Goal: Communication & Community: Participate in discussion

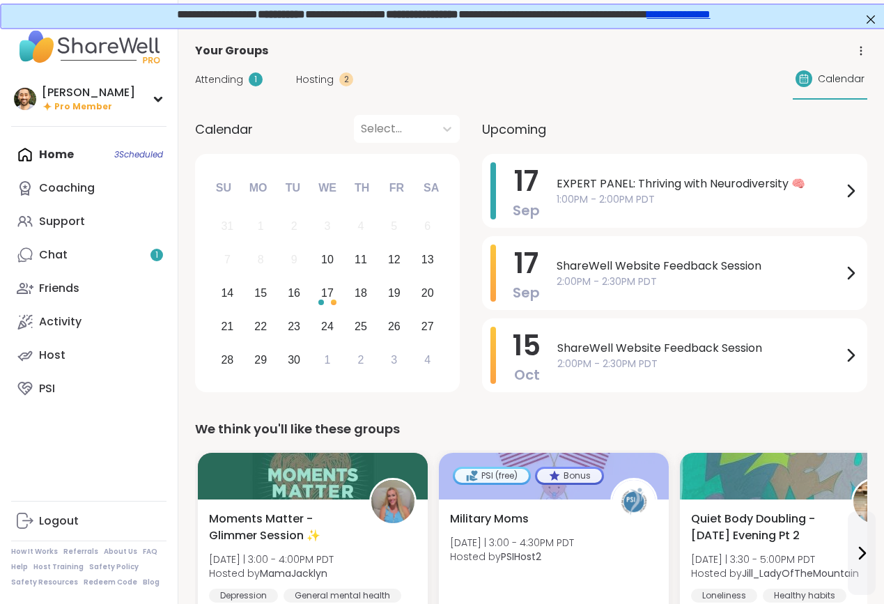
drag, startPoint x: 69, startPoint y: 250, endPoint x: 662, endPoint y: 126, distance: 605.5
click at [69, 250] on link "Chat 1" at bounding box center [88, 254] width 155 height 33
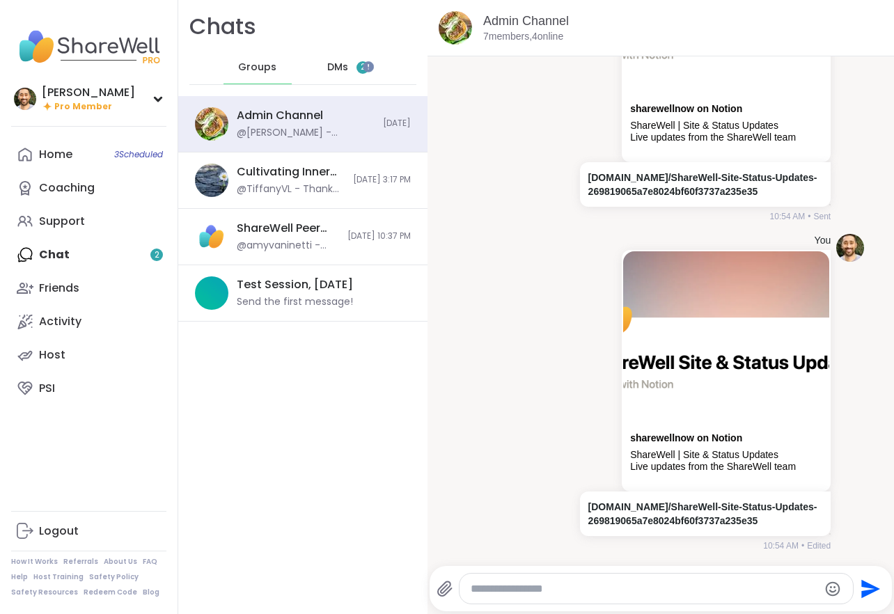
click at [332, 66] on span "DMs" at bounding box center [337, 68] width 21 height 14
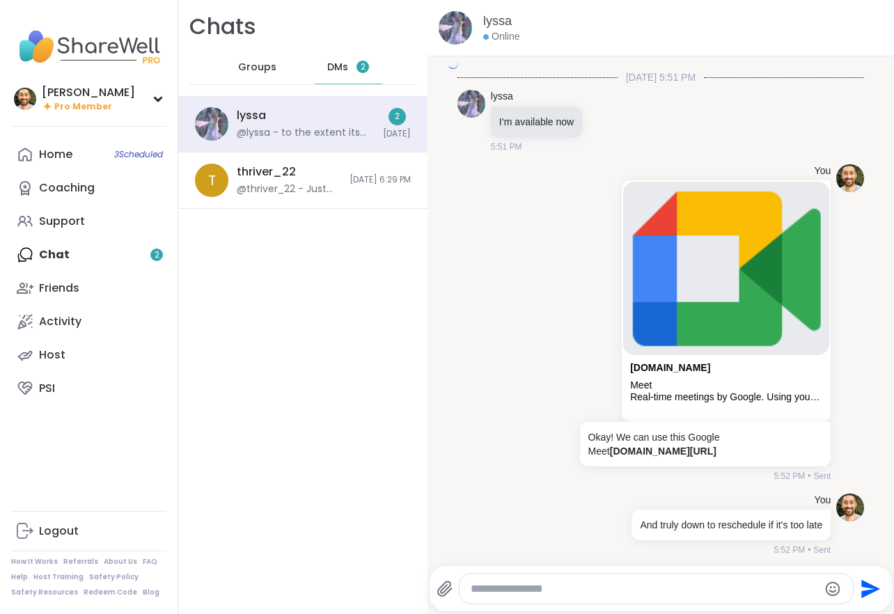
scroll to position [3918, 0]
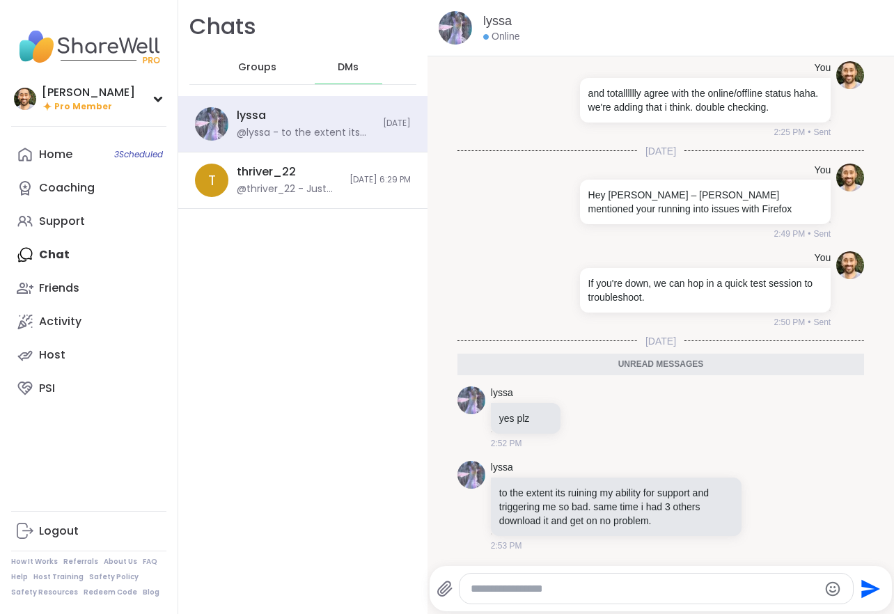
click at [706, 591] on textarea "Type your message" at bounding box center [645, 589] width 348 height 14
type textarea "**********"
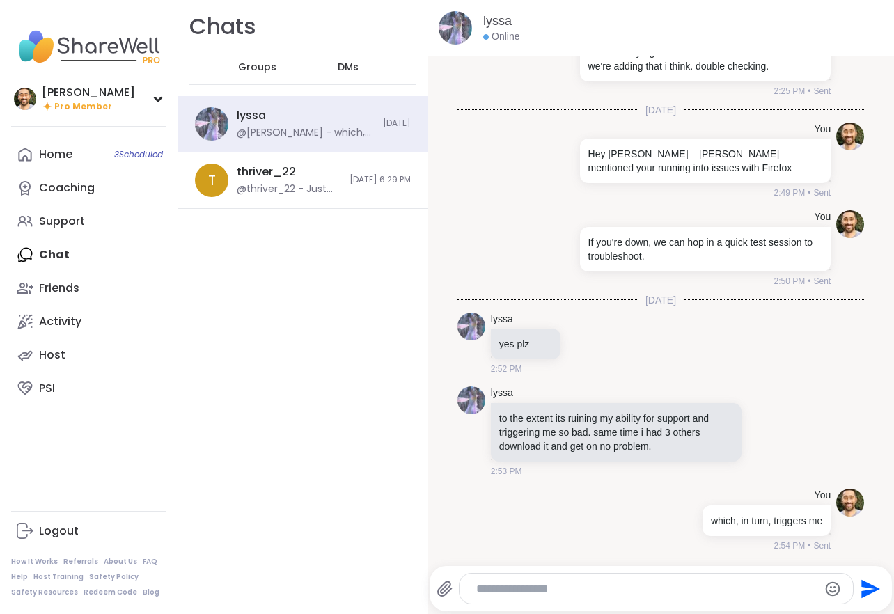
scroll to position [3959, 0]
type textarea "**********"
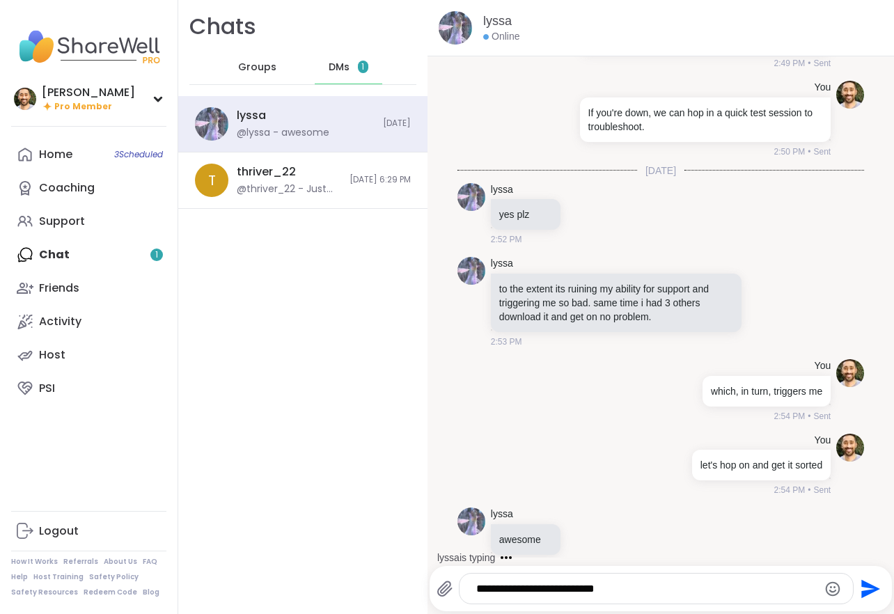
scroll to position [4107, 0]
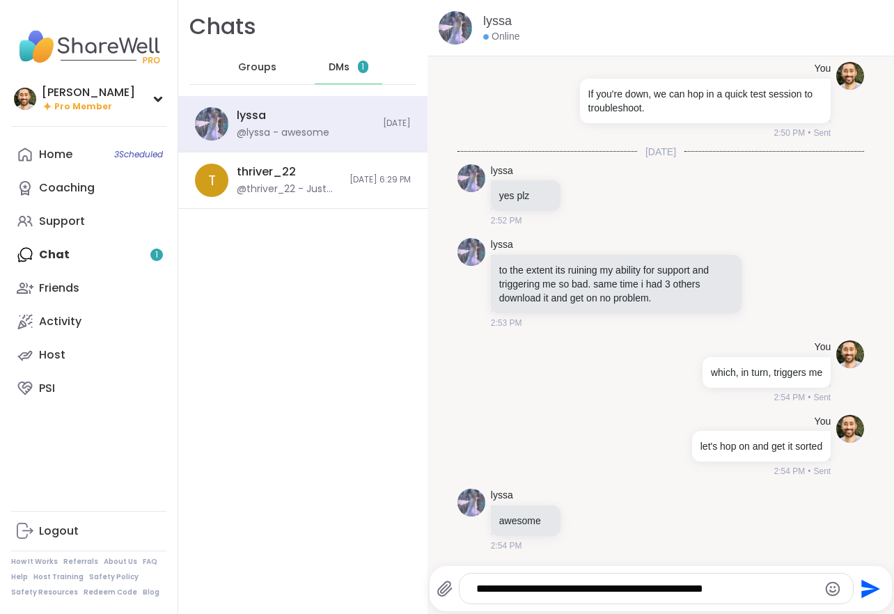
type textarea "**********"
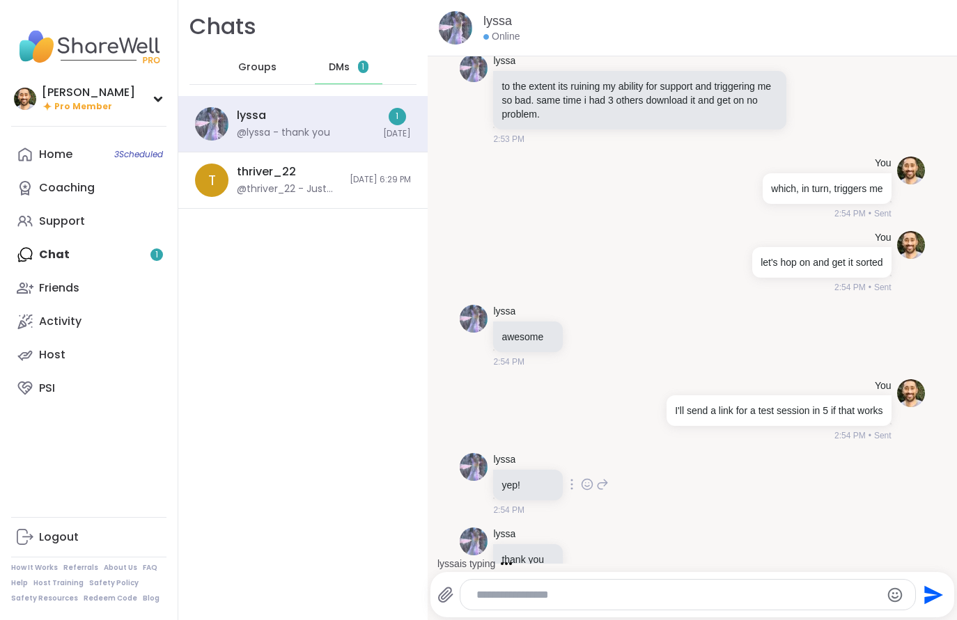
scroll to position [4199, 0]
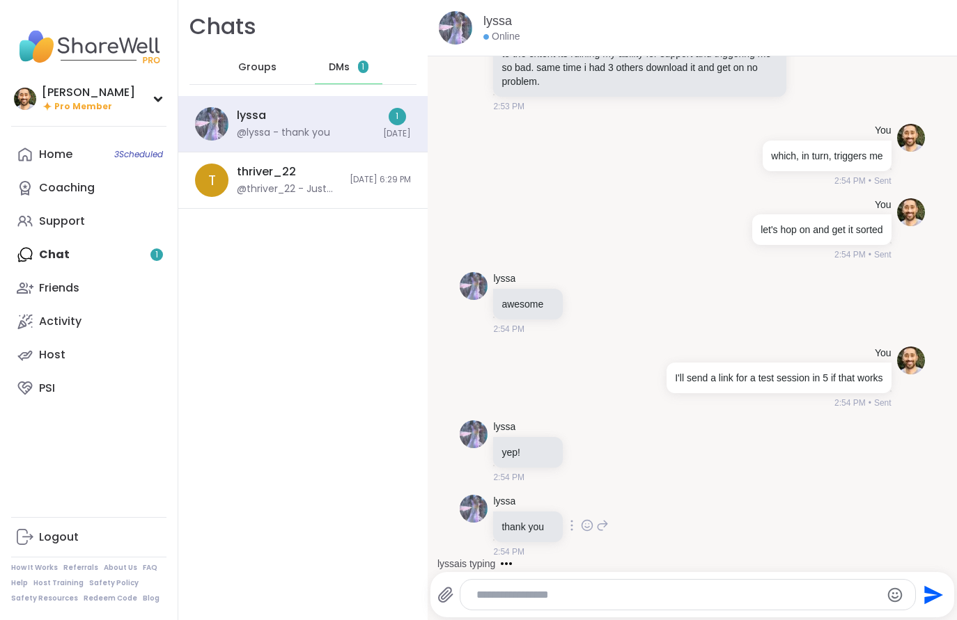
click at [588, 528] on icon at bounding box center [587, 527] width 4 height 1
drag, startPoint x: 544, startPoint y: 451, endPoint x: 566, endPoint y: 458, distance: 23.3
click at [544, 451] on p "yep!" at bounding box center [527, 453] width 53 height 14
click at [623, 589] on textarea "Type your message" at bounding box center [675, 595] width 399 height 14
type textarea "**********"
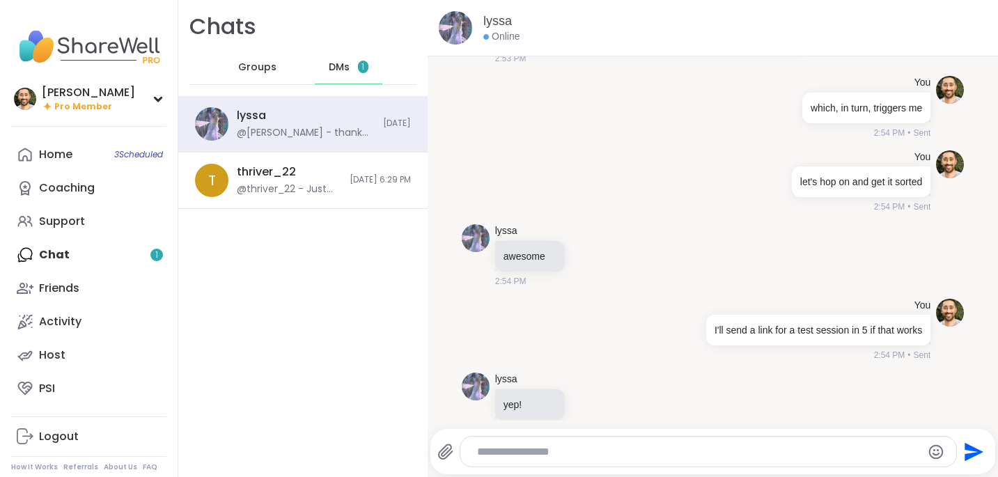
scroll to position [4079, 0]
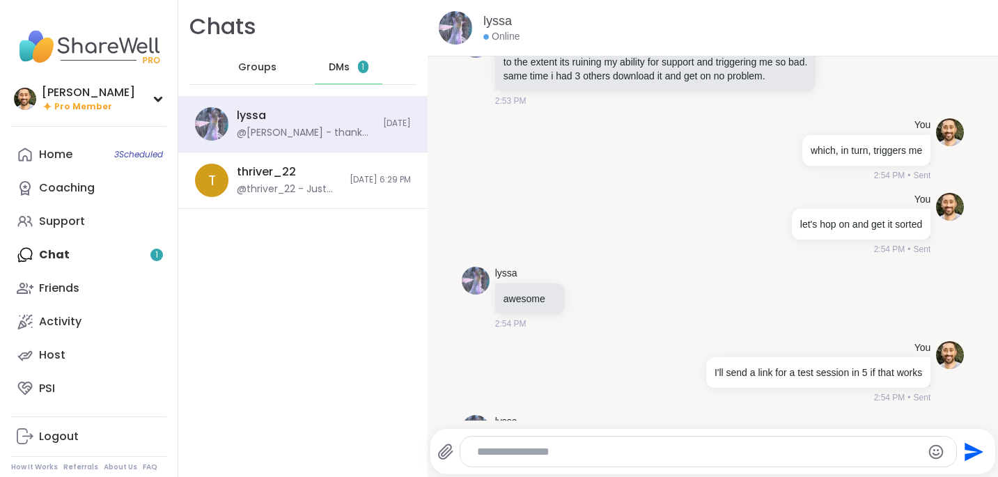
click at [251, 84] on div "Chats Groups DMs 1" at bounding box center [302, 48] width 249 height 96
click at [265, 74] on span "Groups" at bounding box center [257, 68] width 38 height 14
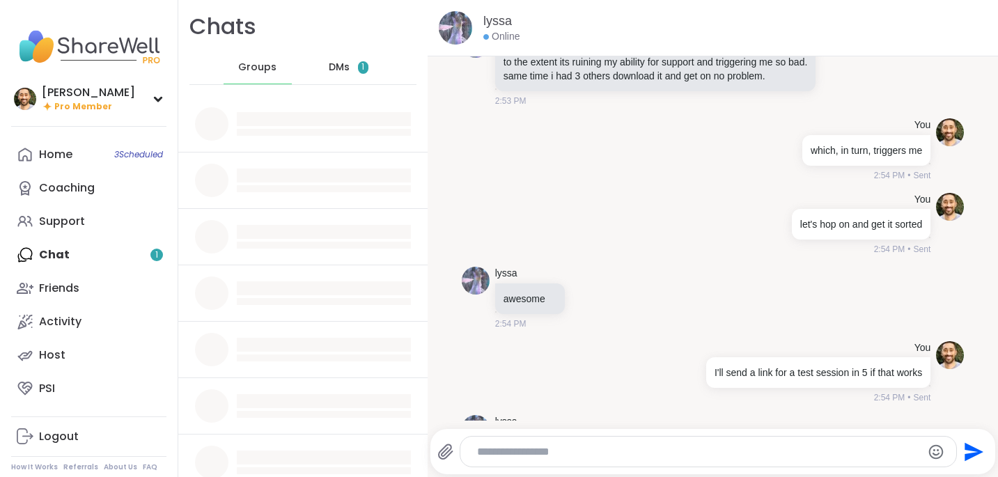
click at [329, 68] on span "DMs" at bounding box center [339, 68] width 21 height 14
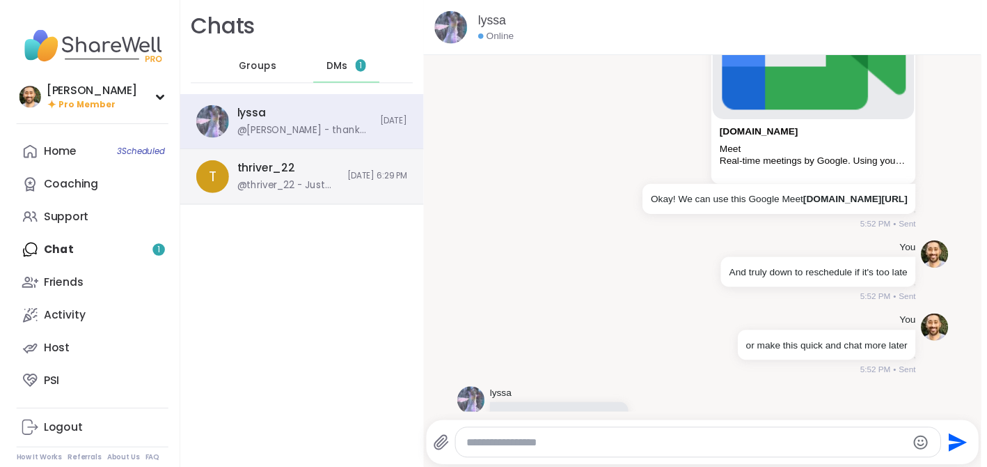
scroll to position [1584, 0]
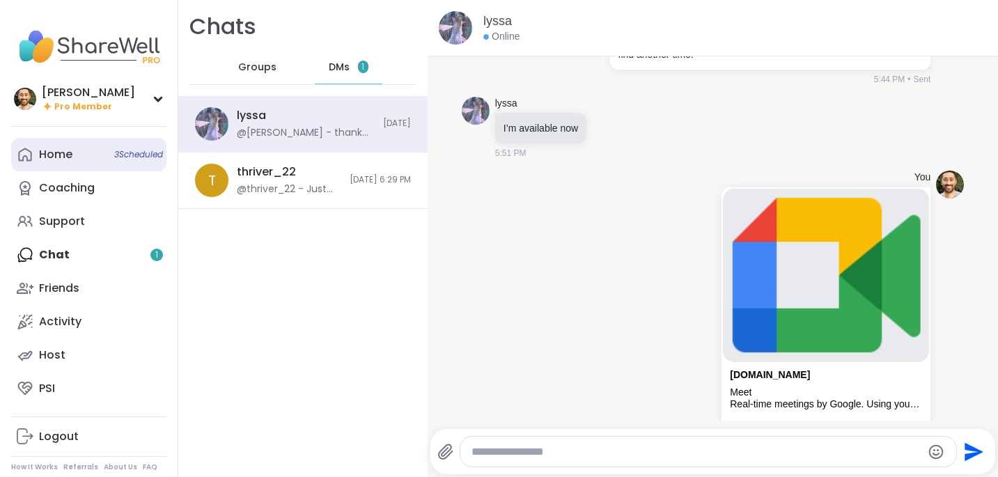
click at [84, 155] on link "Home 3 Scheduled" at bounding box center [88, 154] width 155 height 33
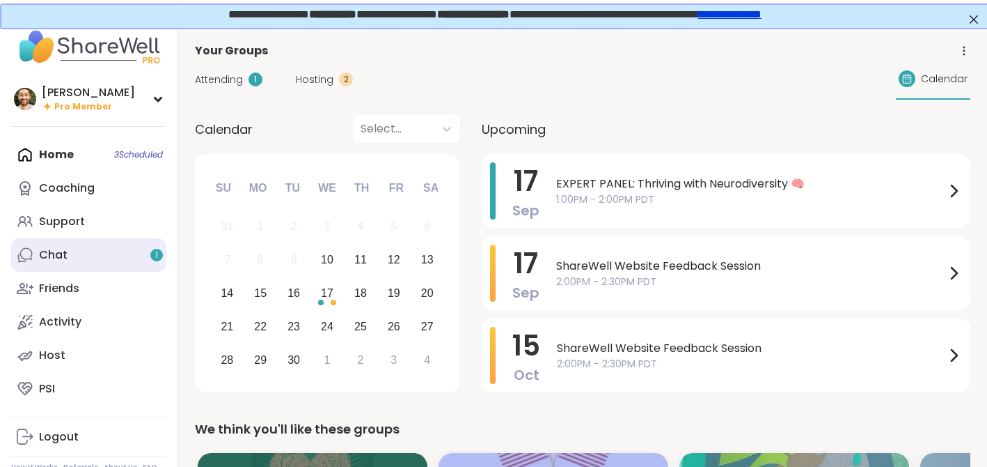
click at [81, 270] on link "Chat 1" at bounding box center [88, 254] width 155 height 33
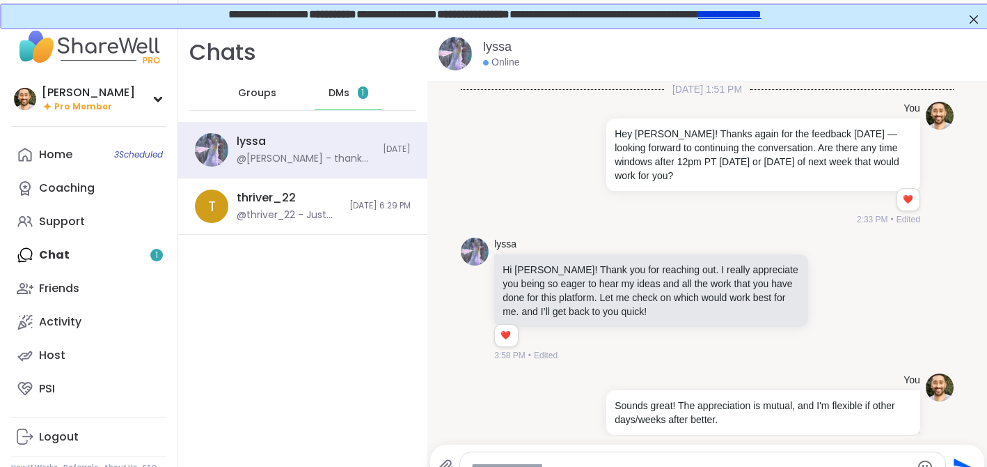
click at [82, 226] on div "Support" at bounding box center [62, 221] width 46 height 15
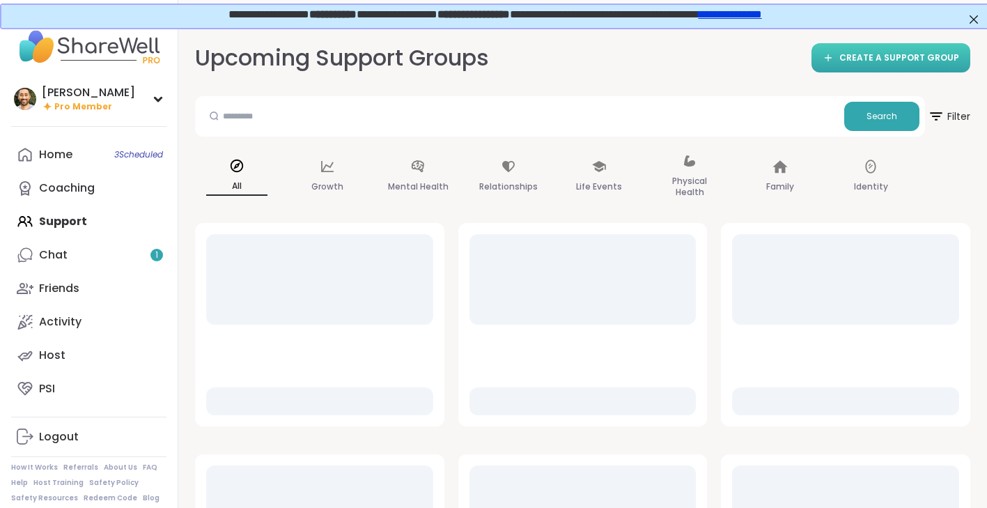
click at [883, 57] on span "CREATE A SUPPORT GROUP" at bounding box center [899, 58] width 120 height 12
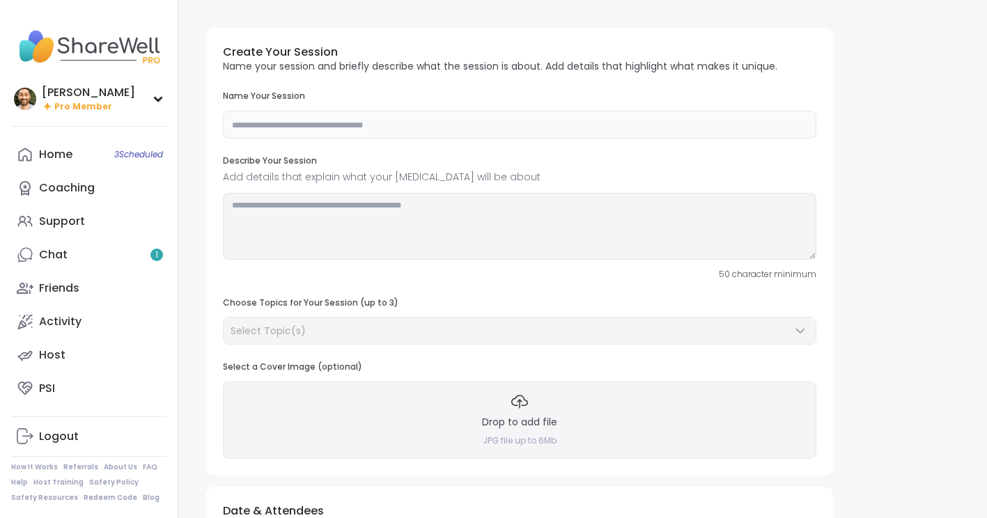
click at [382, 130] on input "text" at bounding box center [519, 125] width 593 height 28
type input "**********"
click at [403, 249] on textarea at bounding box center [519, 226] width 593 height 67
paste textarea "**********"
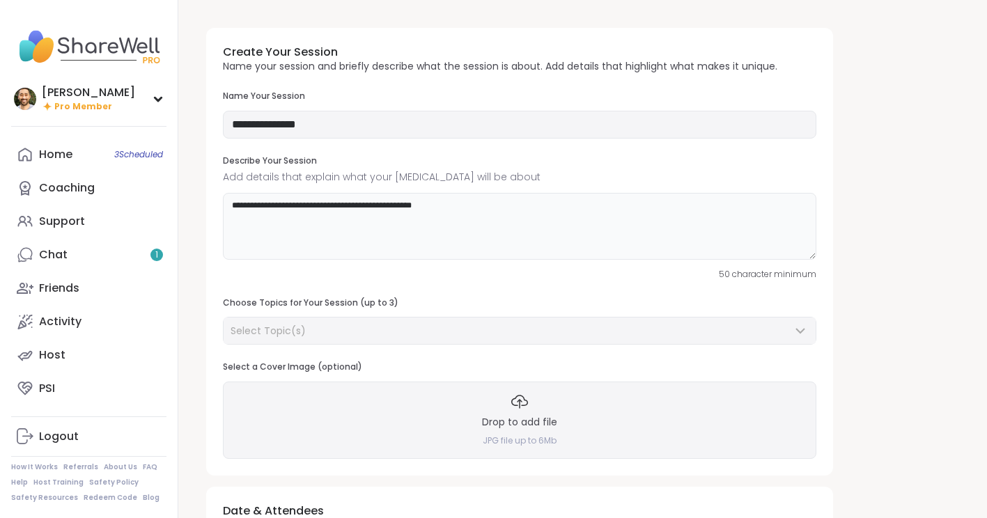
paste textarea "**********"
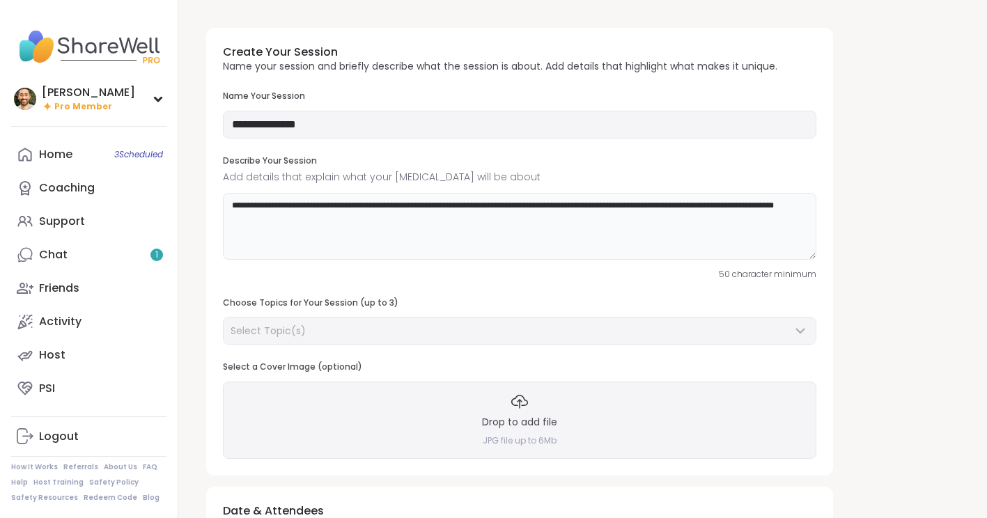
paste textarea "**********"
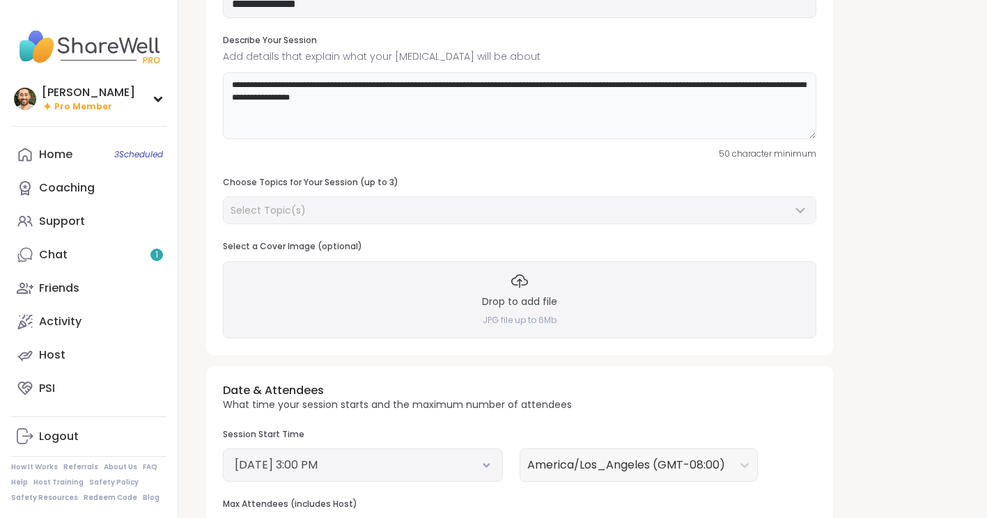
type textarea "**********"
click at [394, 188] on h3 "Choose Topics for Your Session (up to 3)" at bounding box center [519, 183] width 593 height 12
click at [395, 214] on div "Select Topic(s)" at bounding box center [511, 210] width 561 height 14
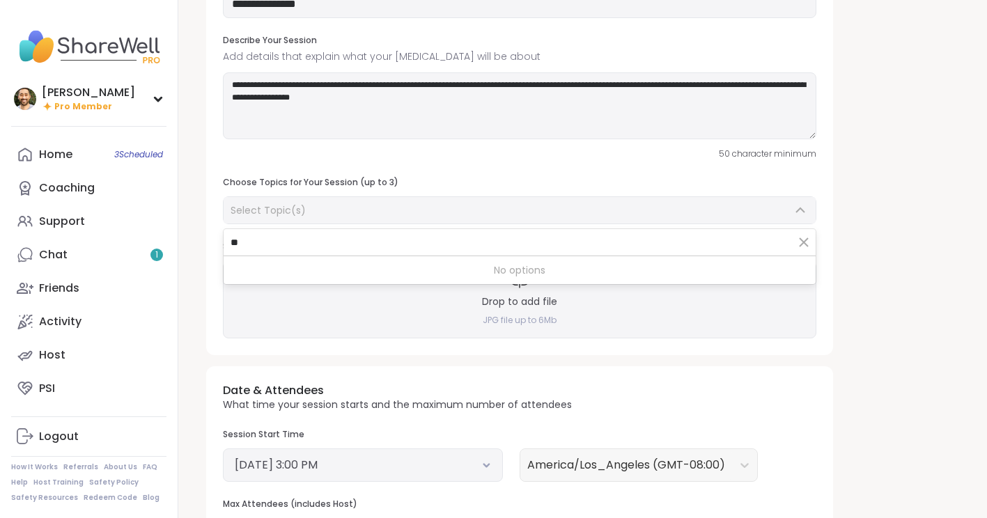
type input "*"
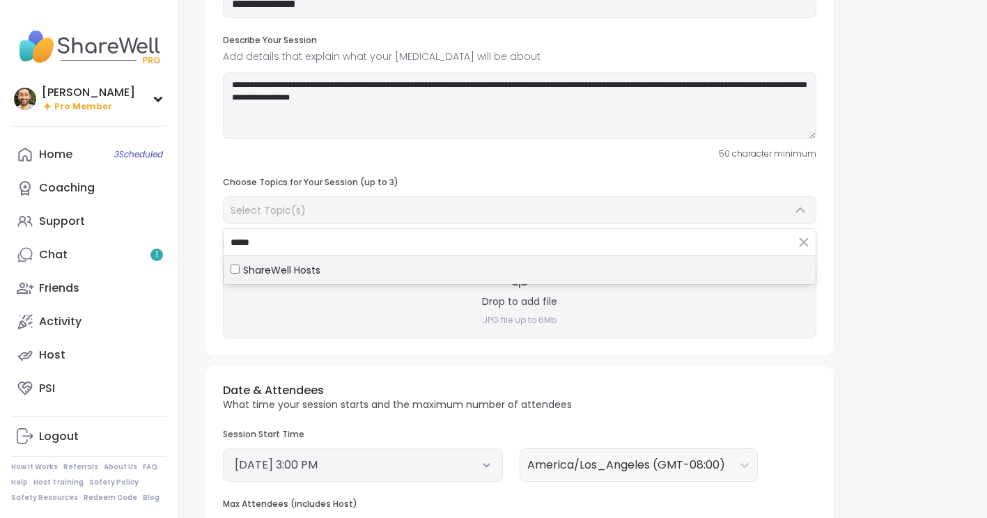
type input "*****"
click at [312, 265] on span "ShareWell Hosts" at bounding box center [281, 270] width 77 height 14
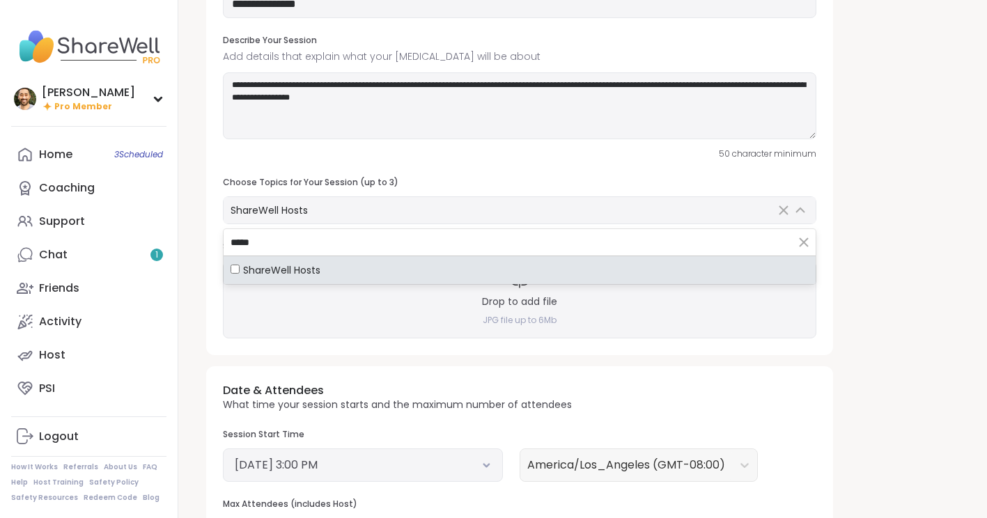
click at [380, 169] on div "**********" at bounding box center [519, 131] width 627 height 448
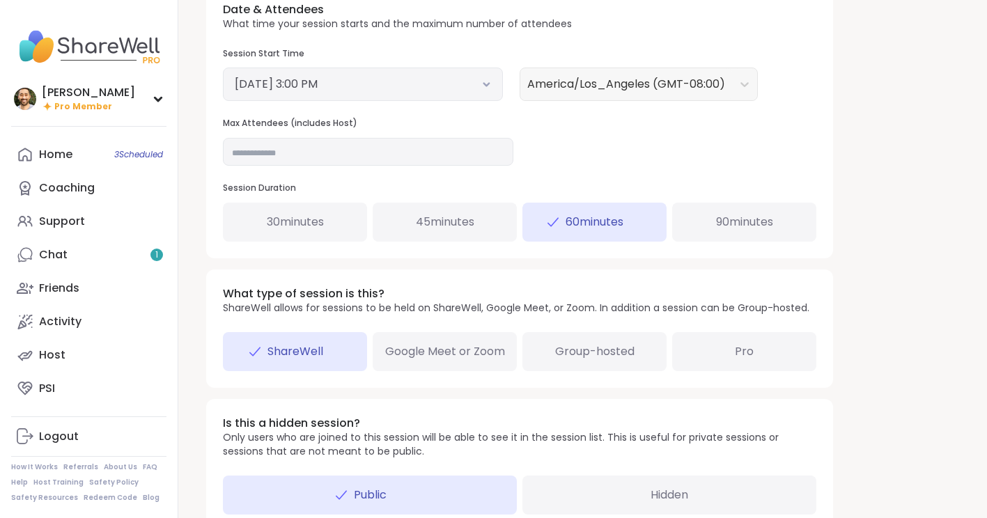
scroll to position [709, 0]
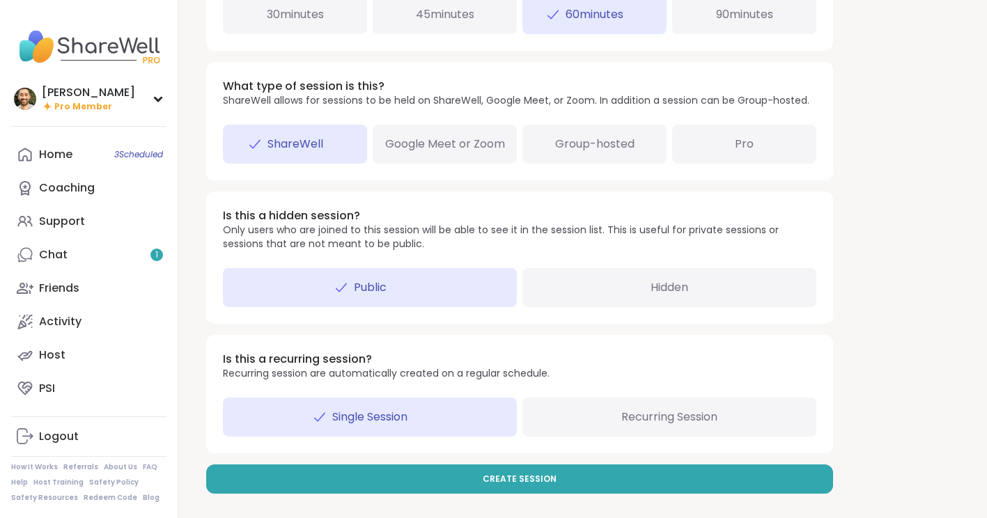
click at [686, 295] on span "Hidden" at bounding box center [669, 287] width 38 height 17
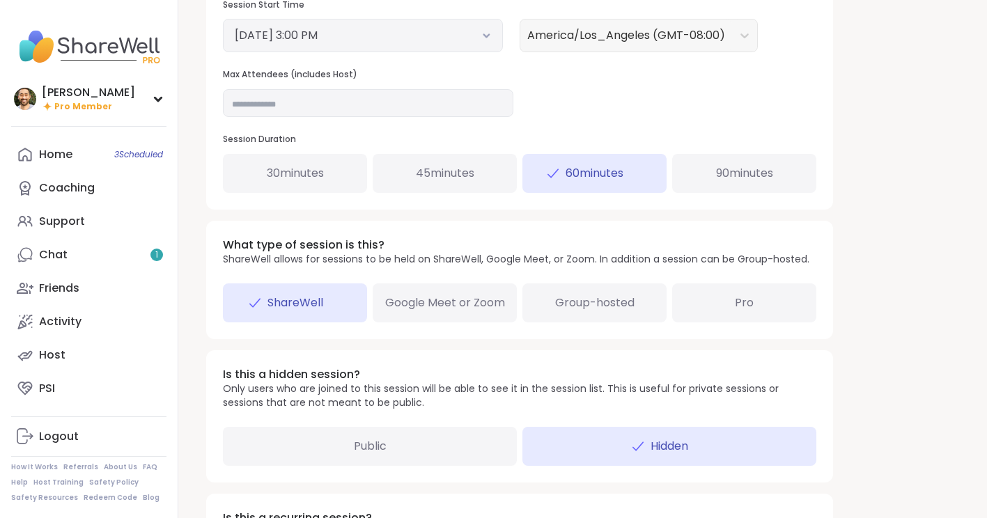
scroll to position [259, 0]
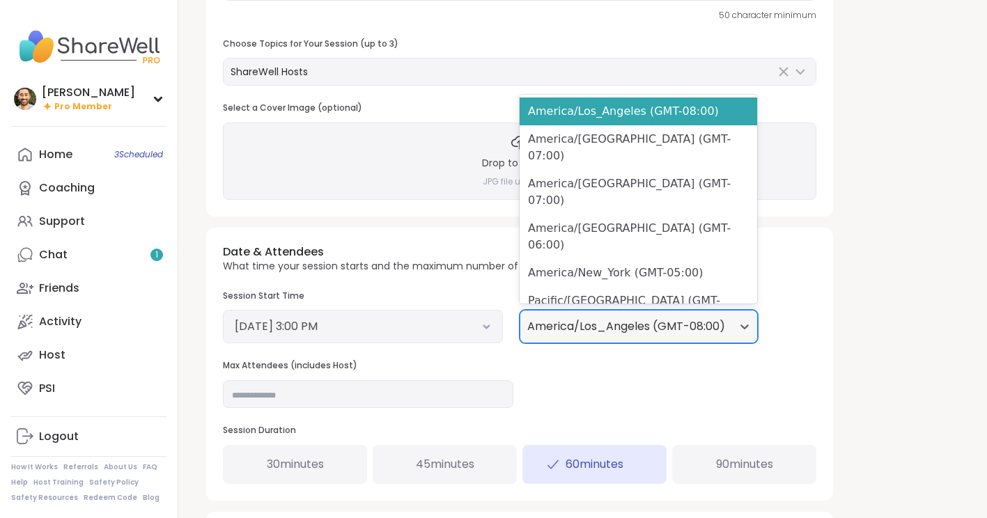
click at [610, 328] on div at bounding box center [626, 326] width 198 height 19
click at [440, 265] on p "What time your session starts and the maximum number of attendees" at bounding box center [397, 267] width 349 height 14
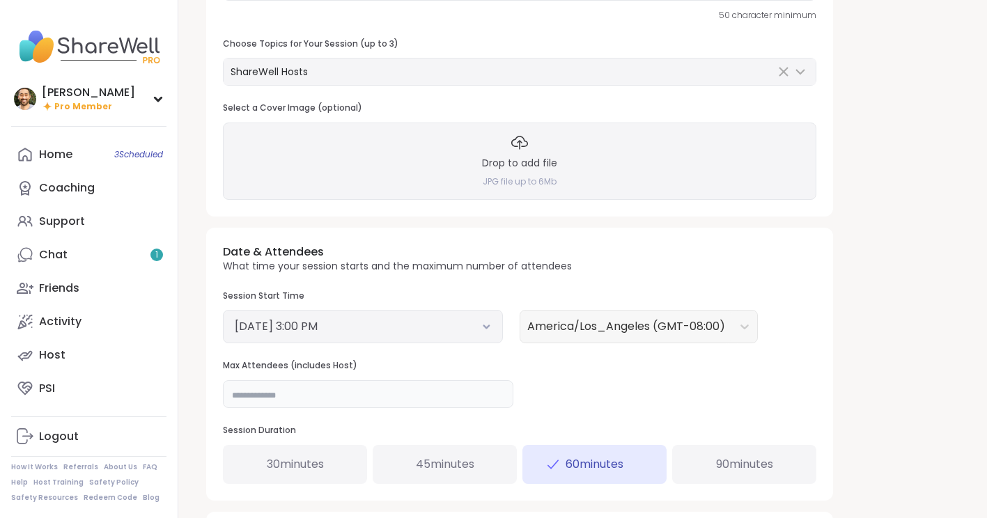
click at [333, 391] on input "**" at bounding box center [368, 394] width 290 height 28
type input "*"
click at [507, 357] on div "Date & Attendees What time your session starts and the maximum number of attend…" at bounding box center [519, 364] width 627 height 273
click at [291, 462] on span "30 minutes" at bounding box center [295, 464] width 57 height 17
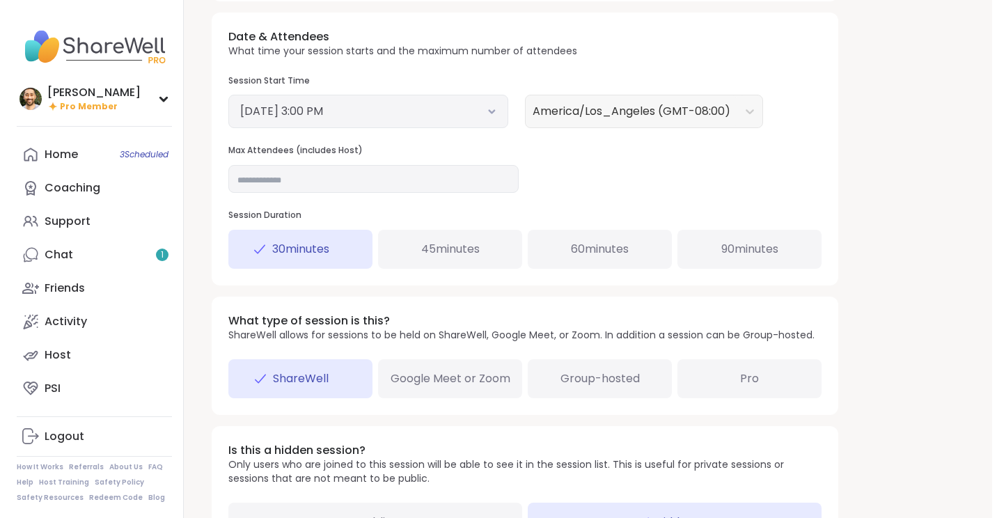
scroll to position [709, 0]
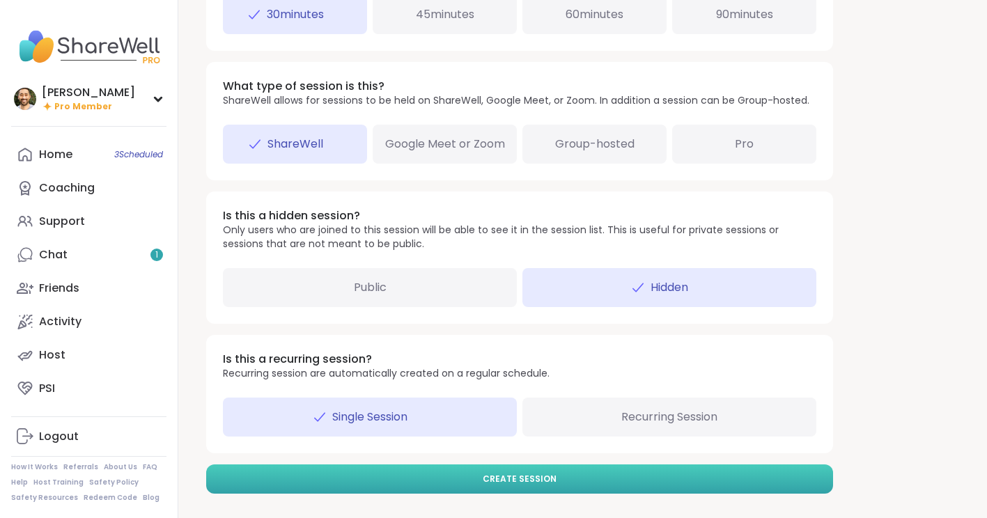
click at [536, 483] on span "Create Session" at bounding box center [520, 479] width 74 height 13
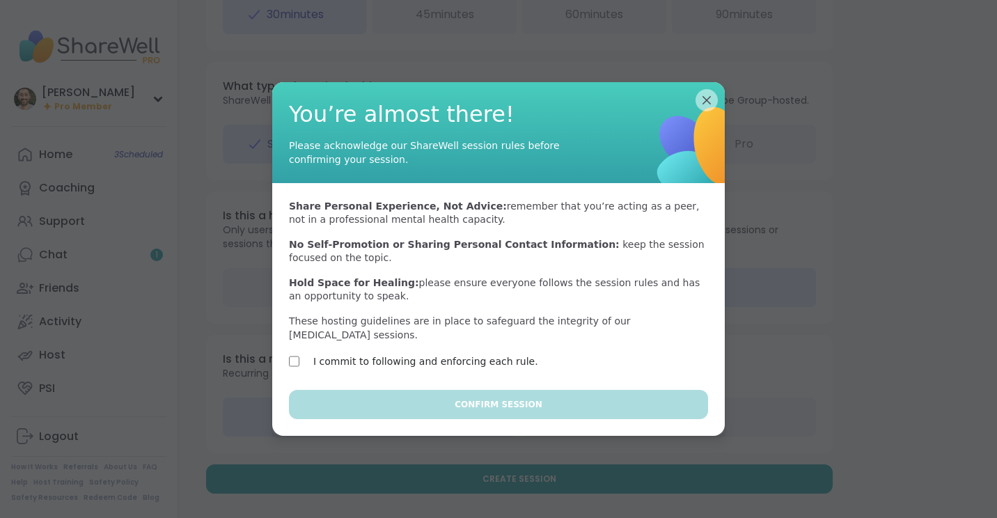
click at [313, 364] on label "I commit to following and enforcing each rule." at bounding box center [425, 361] width 225 height 17
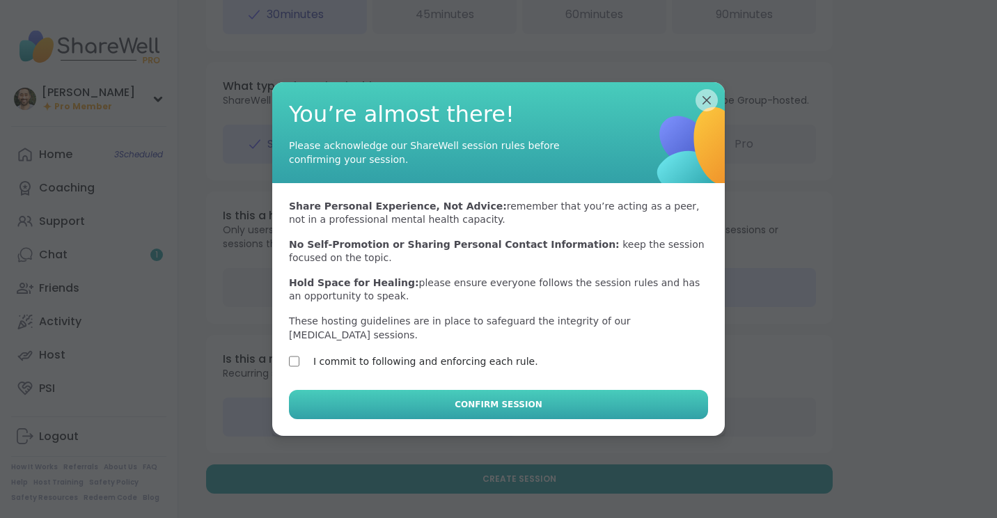
click at [343, 410] on button "Confirm Session" at bounding box center [498, 404] width 419 height 29
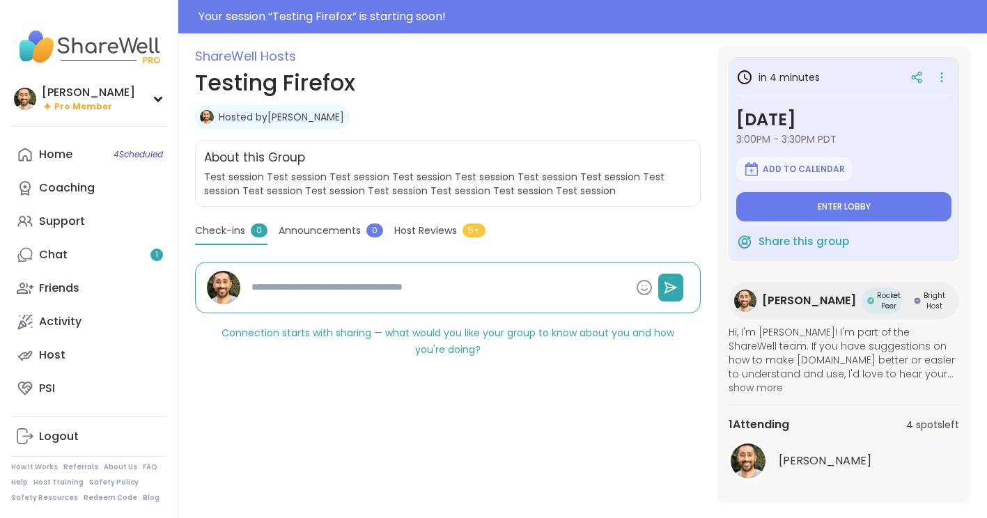
scroll to position [195, 0]
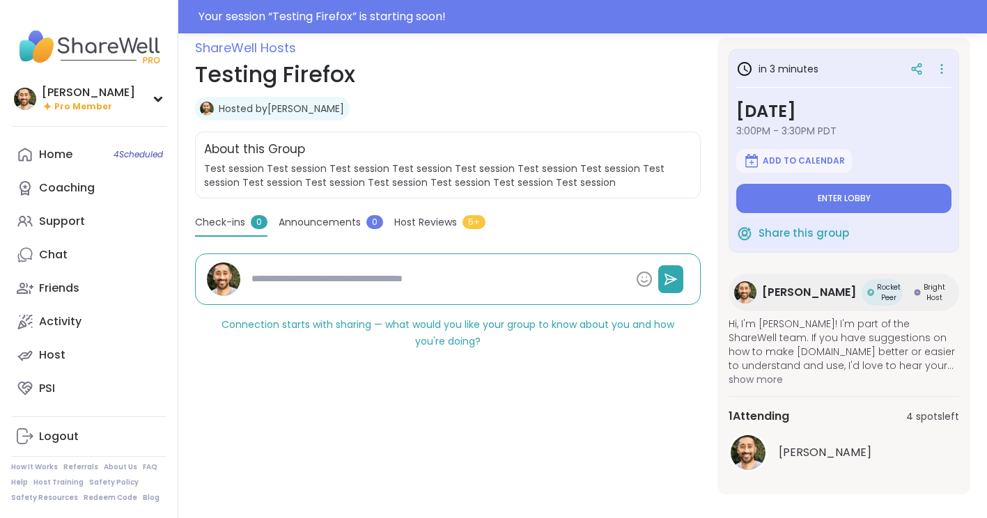
click at [274, 207] on div "ShareWell Hosts Testing Firefox Hosted by brett Share this group About this Gro…" at bounding box center [448, 266] width 506 height 457
click at [112, 239] on link "Chat" at bounding box center [88, 254] width 155 height 33
type textarea "*"
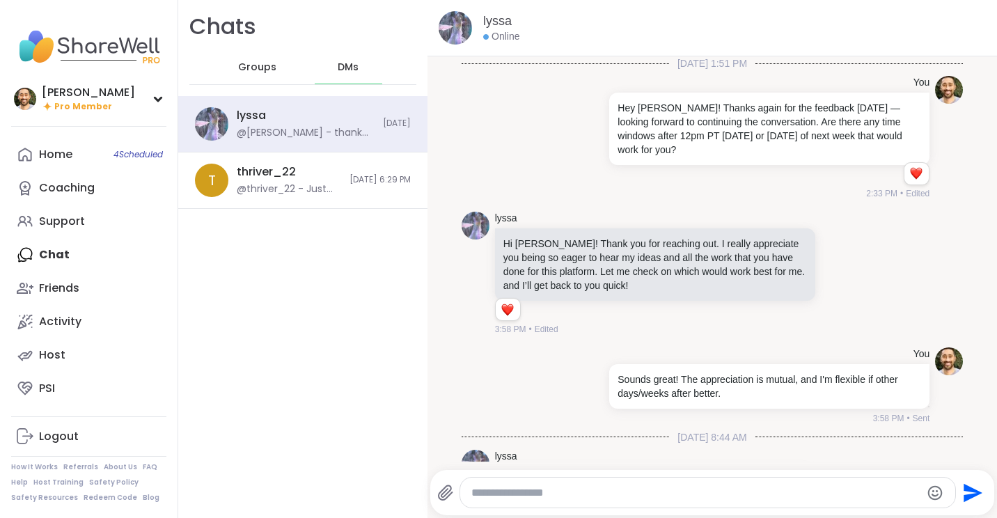
scroll to position [4305, 0]
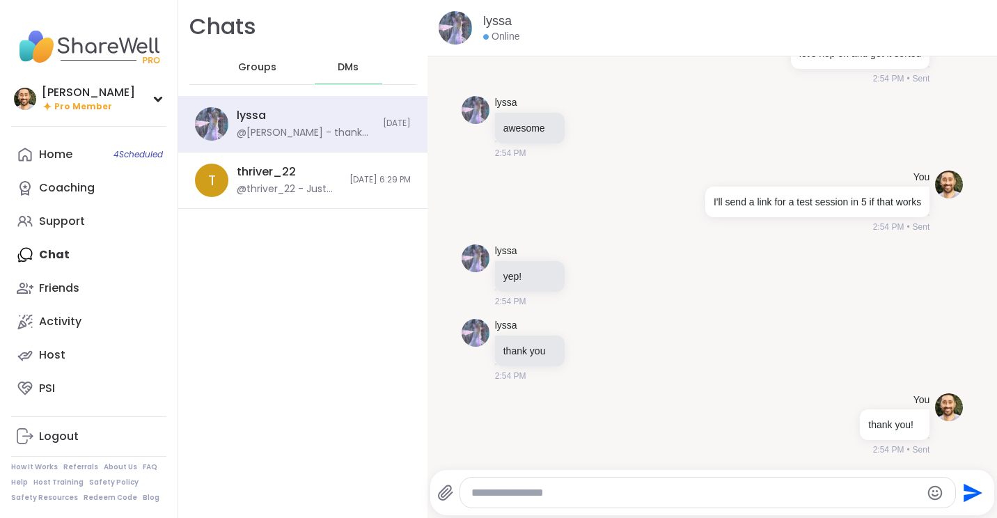
click at [681, 498] on textarea "Type your message" at bounding box center [695, 493] width 449 height 14
paste textarea "**********"
type textarea "**********"
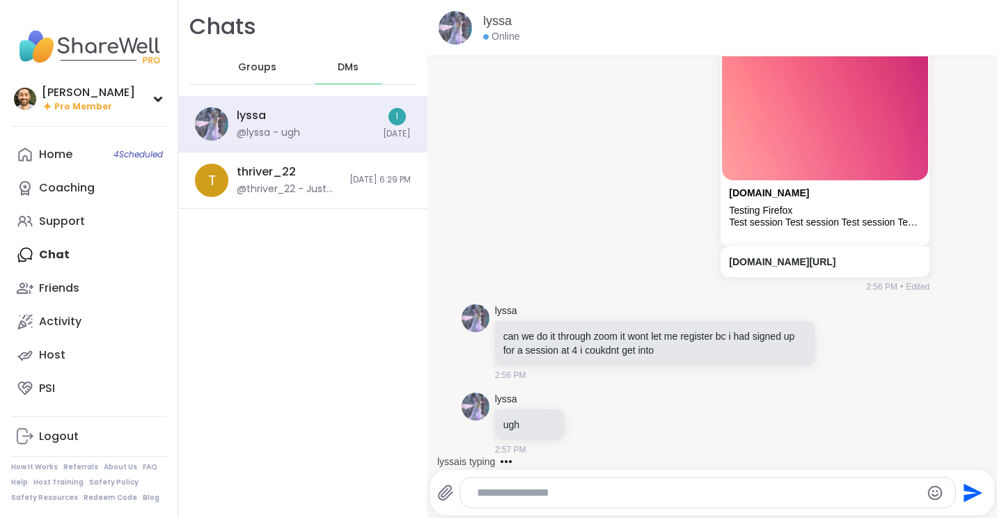
scroll to position [4797, 0]
click at [718, 182] on div "You sharewellnow.com Testing Firefox Test session Test session Test session Tes…" at bounding box center [824, 141] width 212 height 304
click at [634, 478] on div at bounding box center [707, 493] width 495 height 30
click at [632, 490] on textarea "Type your message" at bounding box center [696, 493] width 439 height 14
type textarea "******"
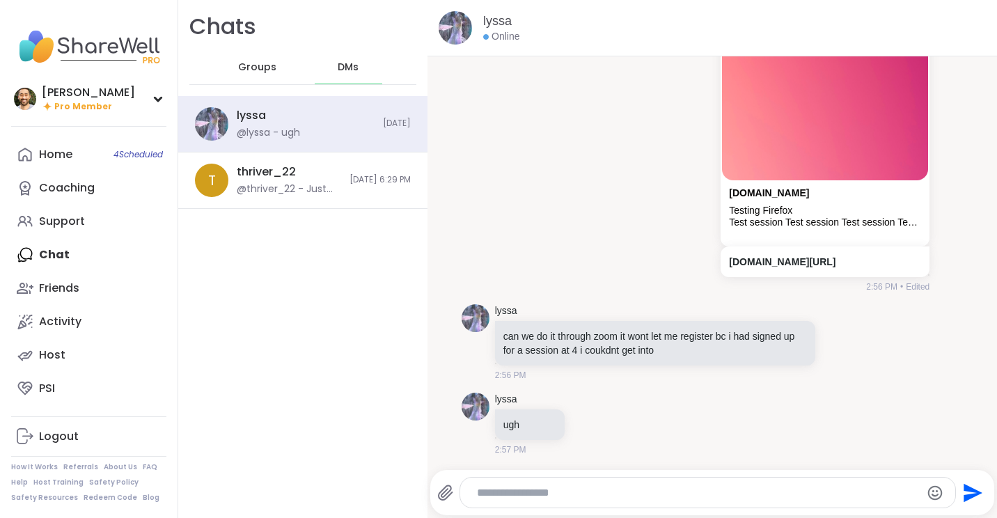
scroll to position [4871, 0]
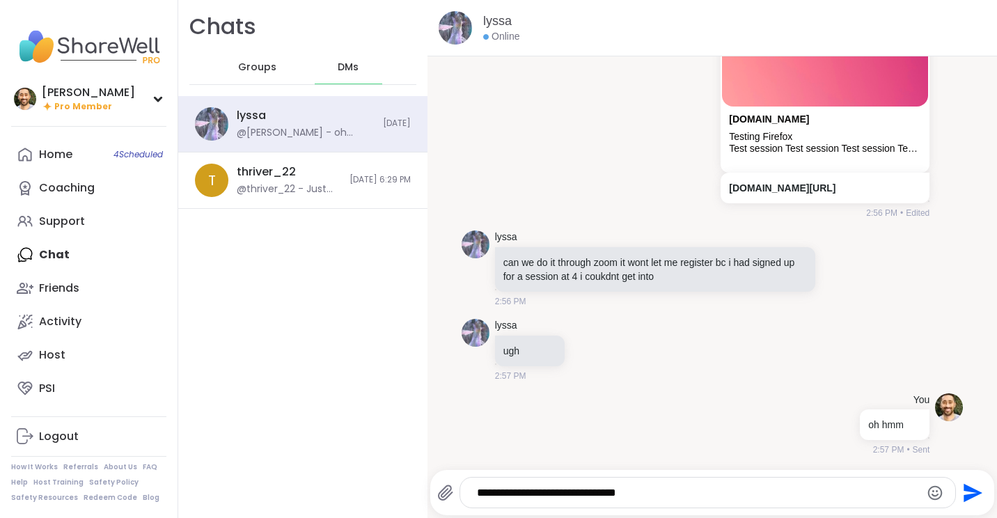
type textarea "**********"
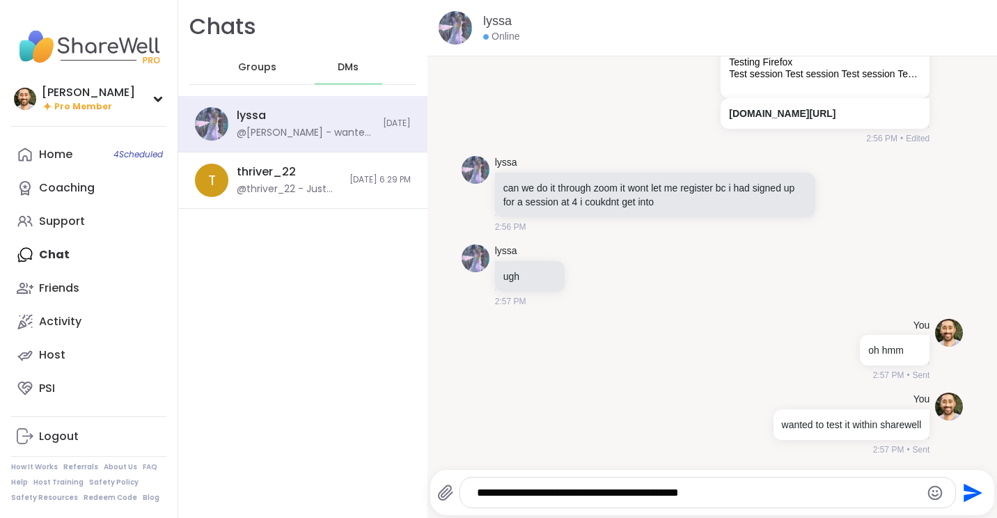
type textarea "**********"
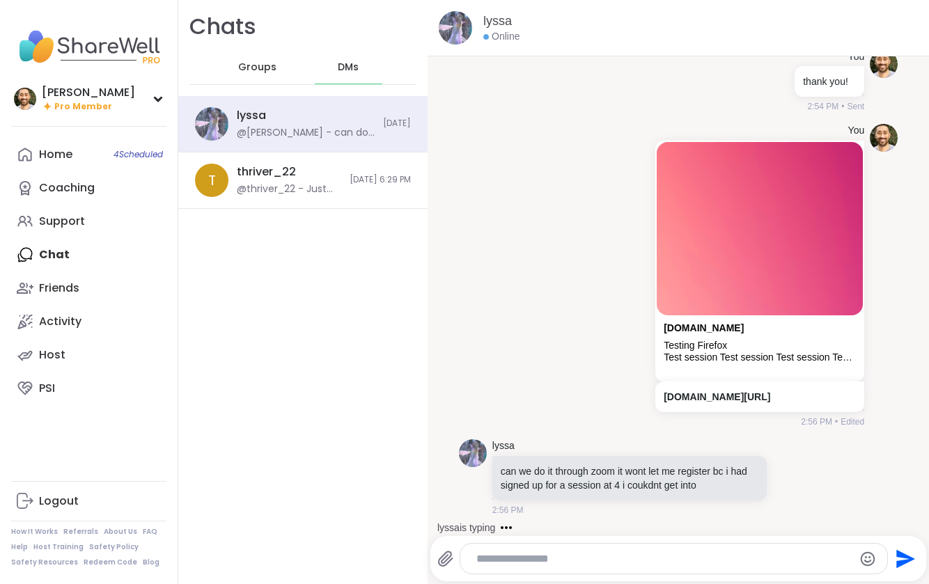
scroll to position [4592, 0]
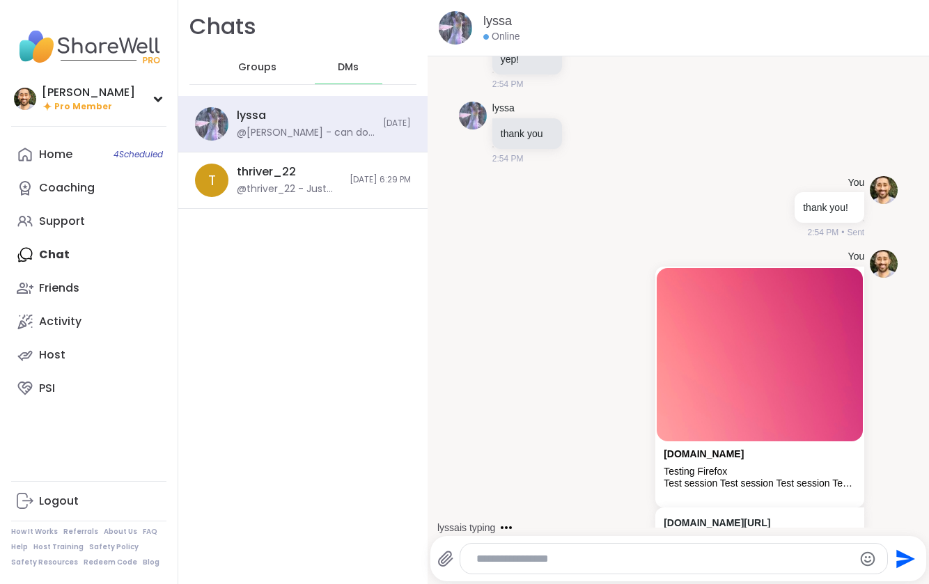
click at [729, 519] on div "lyssa is typing" at bounding box center [681, 528] width 496 height 22
click at [705, 442] on img at bounding box center [760, 354] width 206 height 173
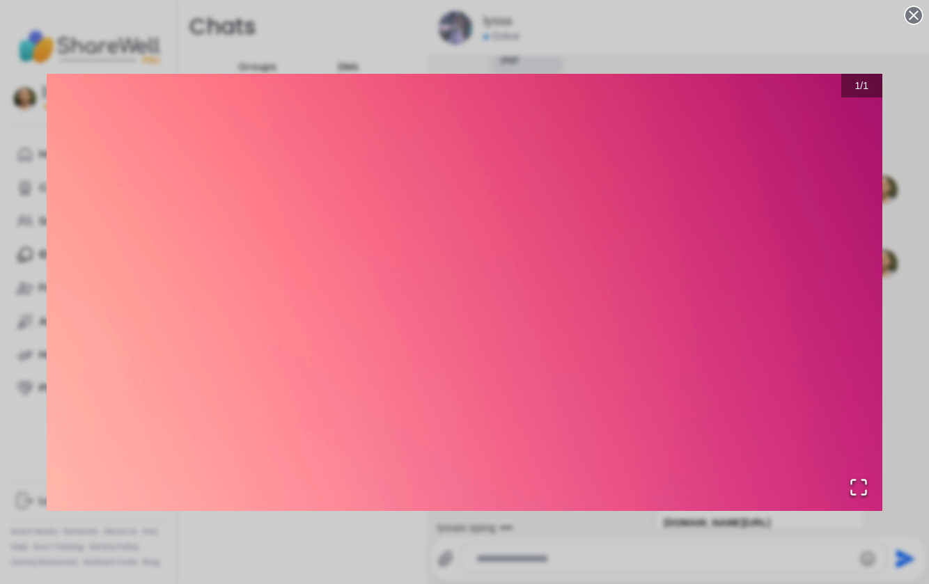
click at [702, 503] on img "Go to Slide 1" at bounding box center [465, 292] width 836 height 437
click at [883, 9] on circle at bounding box center [913, 15] width 17 height 17
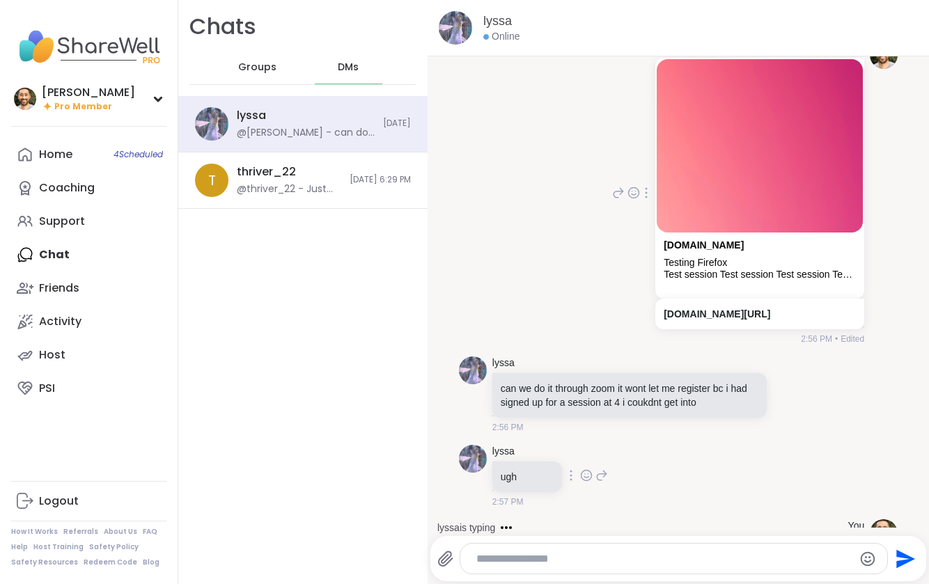
scroll to position [5047, 0]
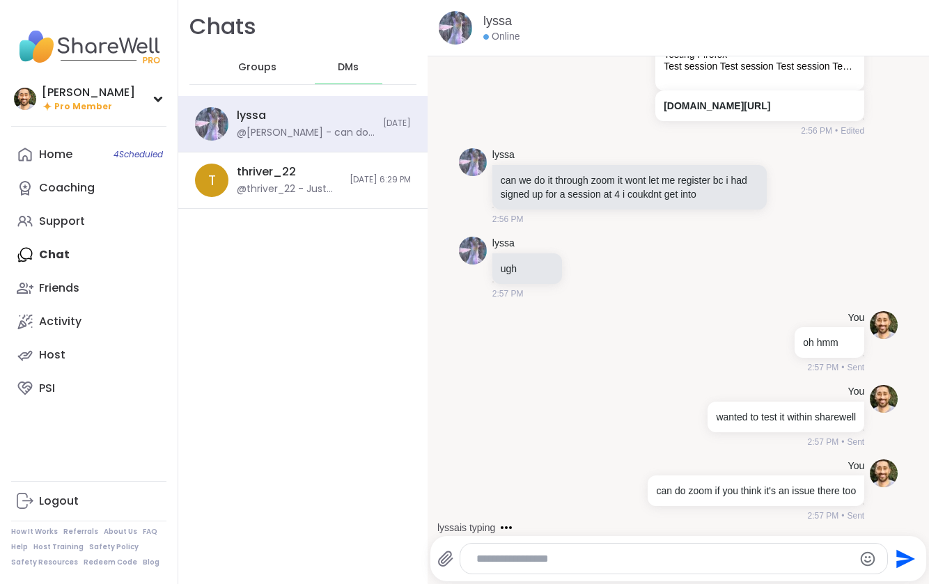
click at [682, 70] on div "Test session Test session Test session Test session Test session Test session T…" at bounding box center [760, 67] width 192 height 12
click at [664, 111] on link "[DOMAIN_NAME][URL]" at bounding box center [717, 105] width 107 height 11
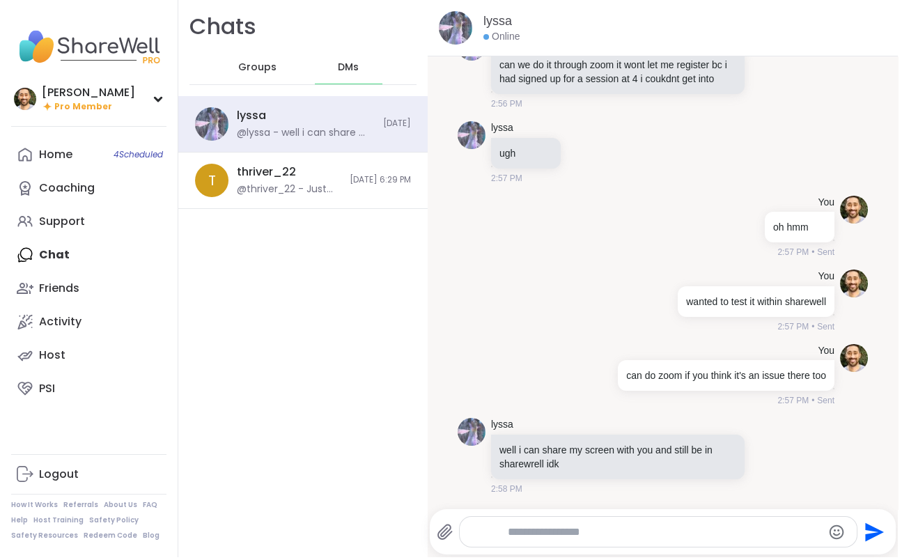
scroll to position [5247, 0]
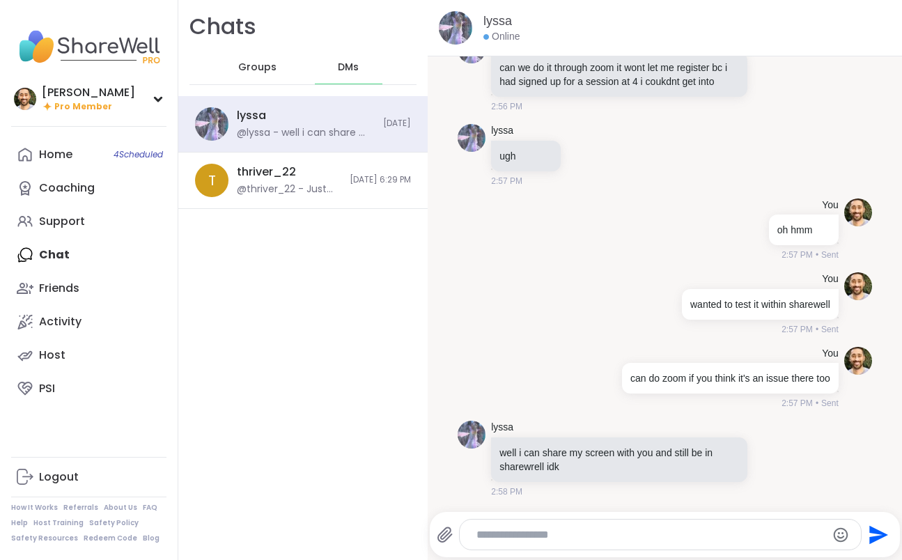
click at [575, 550] on div "Send" at bounding box center [664, 534] width 469 height 45
click at [593, 536] on textarea "Type your message" at bounding box center [648, 535] width 345 height 14
click at [593, 535] on textarea "Type your message" at bounding box center [648, 535] width 345 height 14
type textarea "**********"
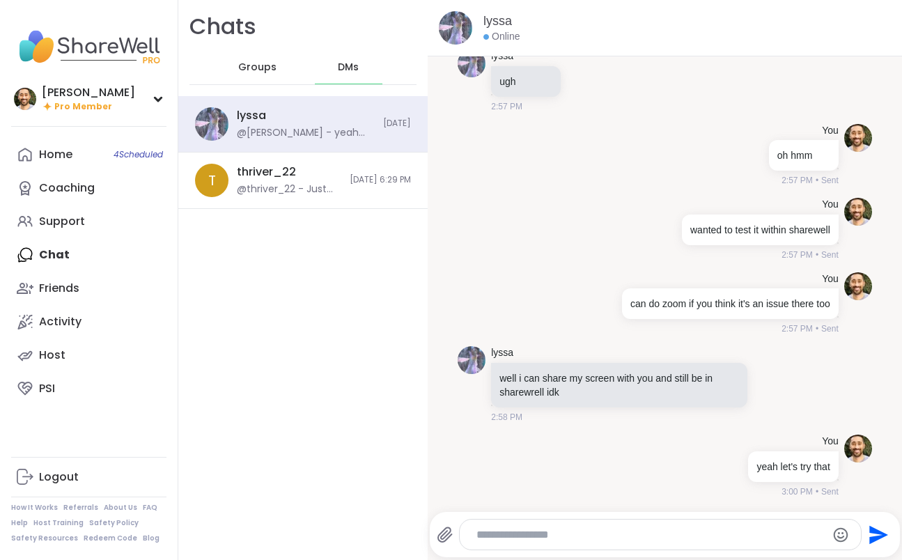
scroll to position [5322, 0]
click at [614, 525] on div at bounding box center [660, 535] width 400 height 30
click at [616, 541] on div at bounding box center [660, 535] width 400 height 30
click at [618, 536] on textarea "Type your message" at bounding box center [648, 535] width 345 height 14
paste textarea "**********"
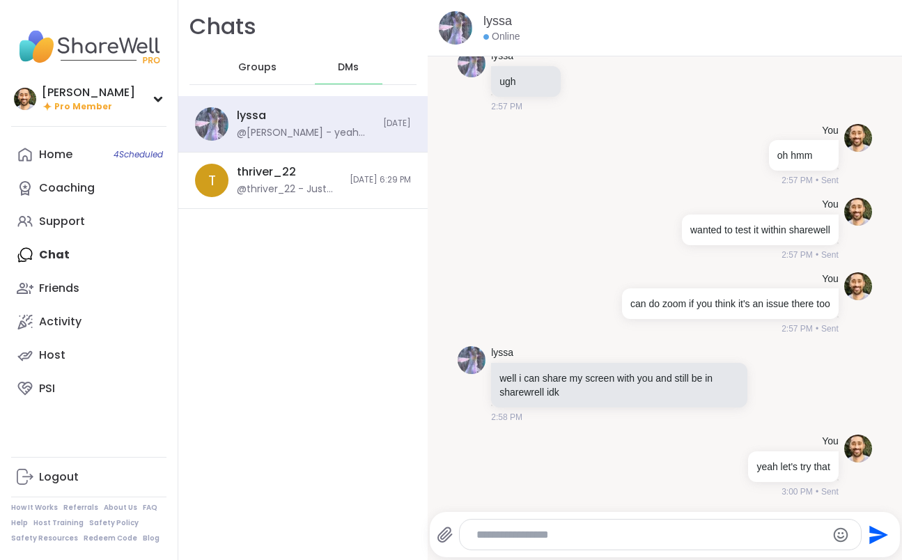
type textarea "**********"
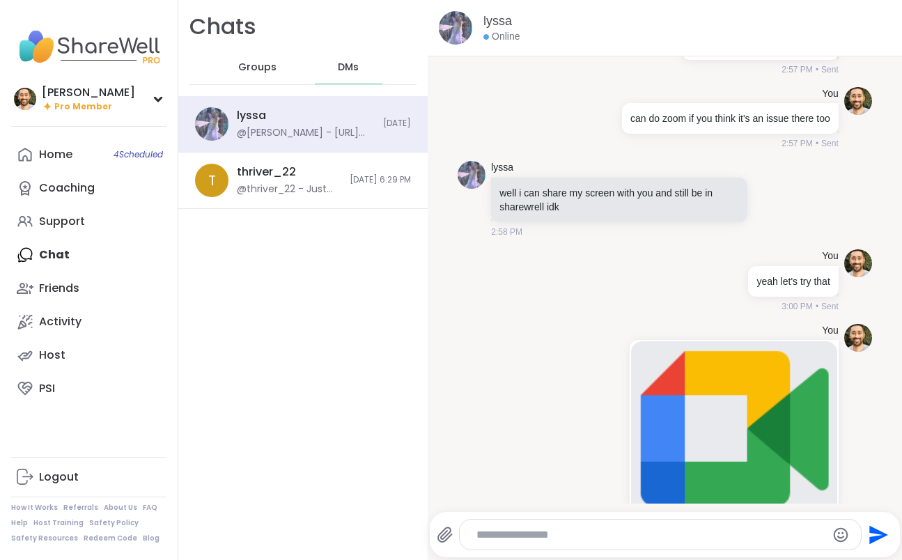
scroll to position [5637, 0]
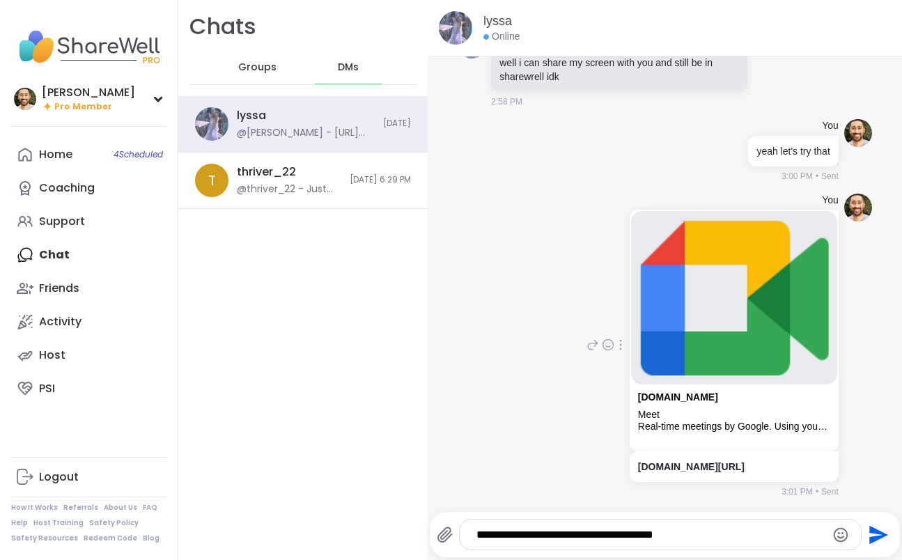
type textarea "**********"
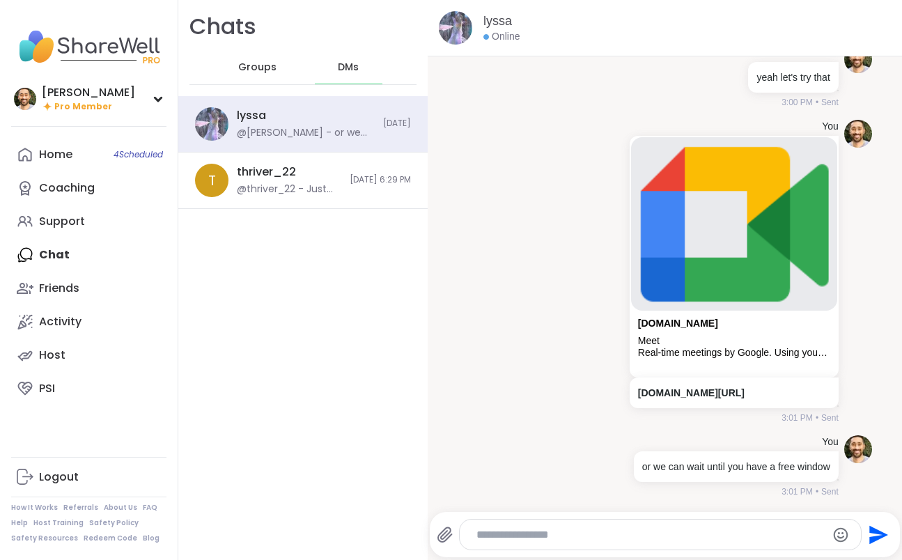
scroll to position [5800, 0]
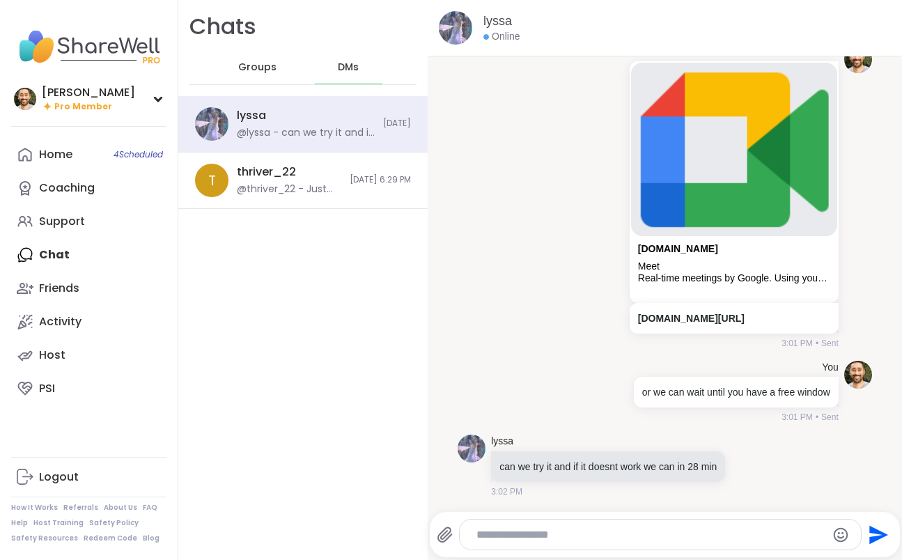
click at [597, 538] on textarea "Type your message" at bounding box center [648, 535] width 345 height 14
type textarea "**********"
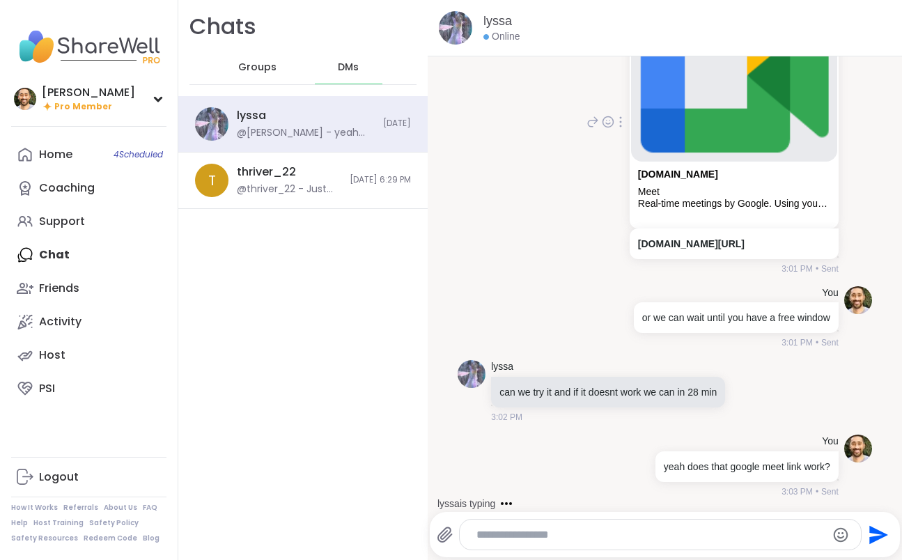
scroll to position [5948, 0]
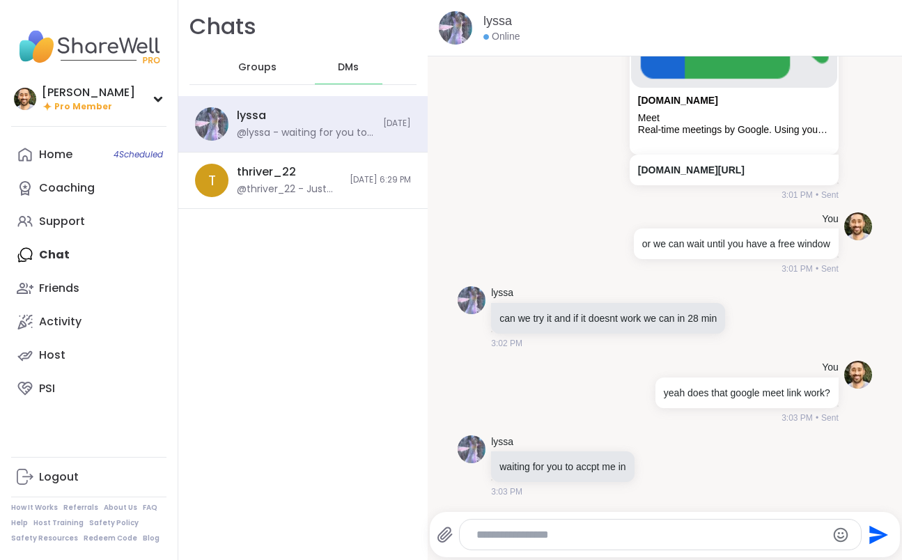
click at [685, 544] on div at bounding box center [660, 535] width 400 height 30
click at [680, 517] on div "Send" at bounding box center [664, 534] width 469 height 45
click at [675, 540] on textarea "Type your message" at bounding box center [648, 535] width 345 height 14
type textarea "**********"
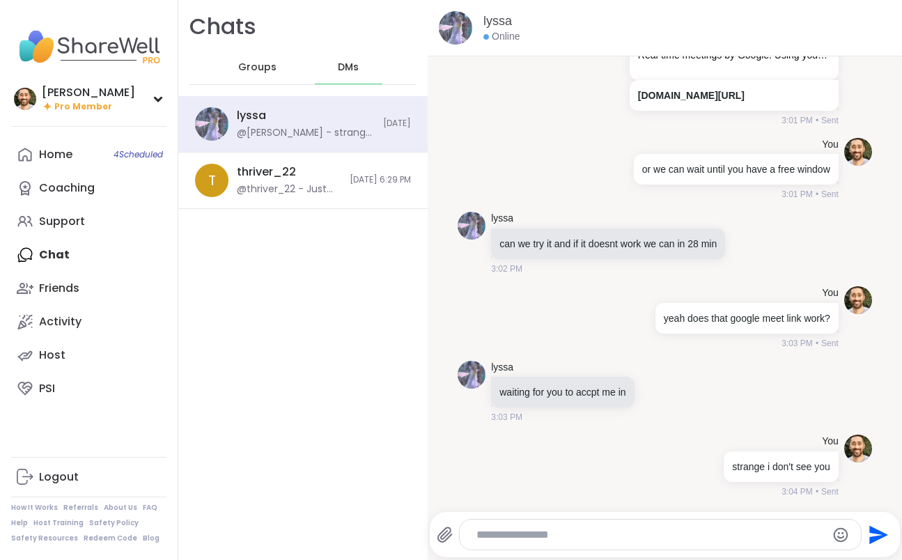
paste textarea "**********"
type textarea "**********"
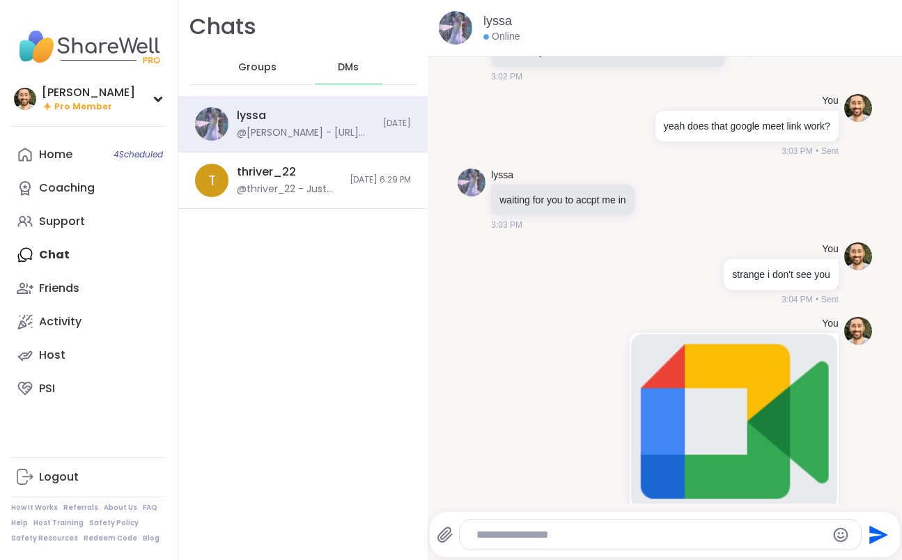
scroll to position [6338, 0]
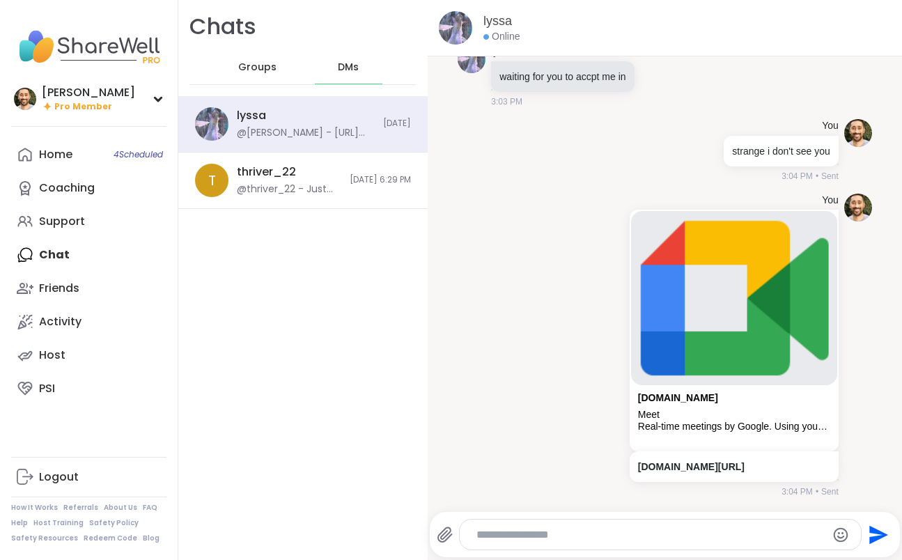
click at [449, 538] on icon at bounding box center [445, 534] width 17 height 17
click at [0, 0] on input "file" at bounding box center [0, 0] width 0 height 0
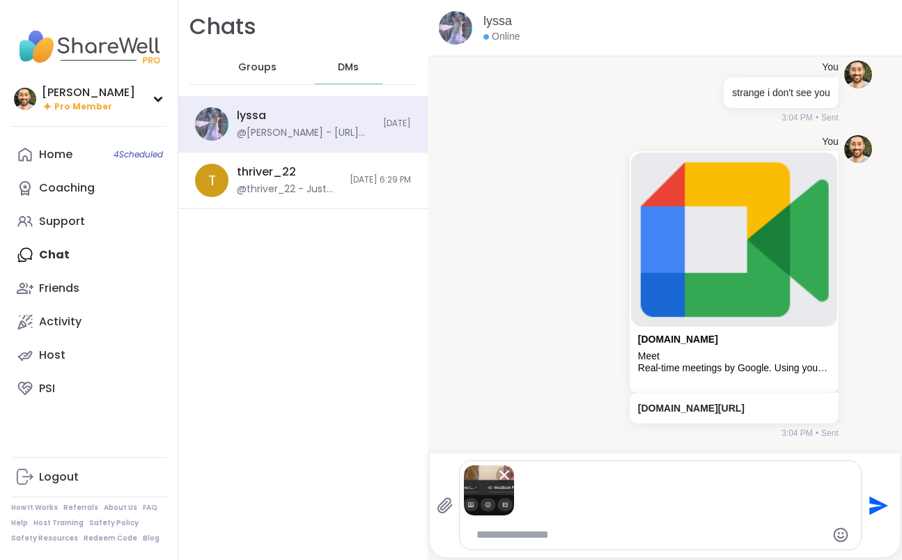
click at [877, 507] on button "Send" at bounding box center [876, 505] width 31 height 31
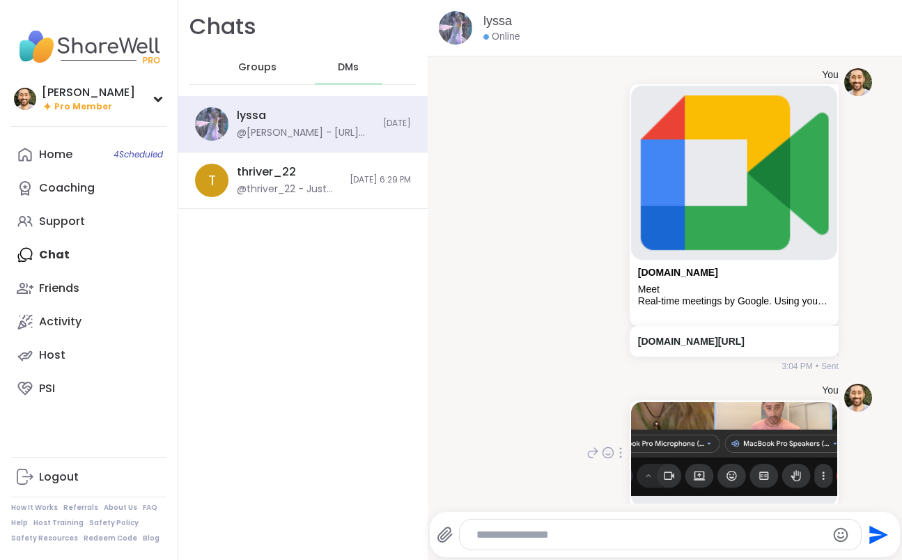
scroll to position [6489, 0]
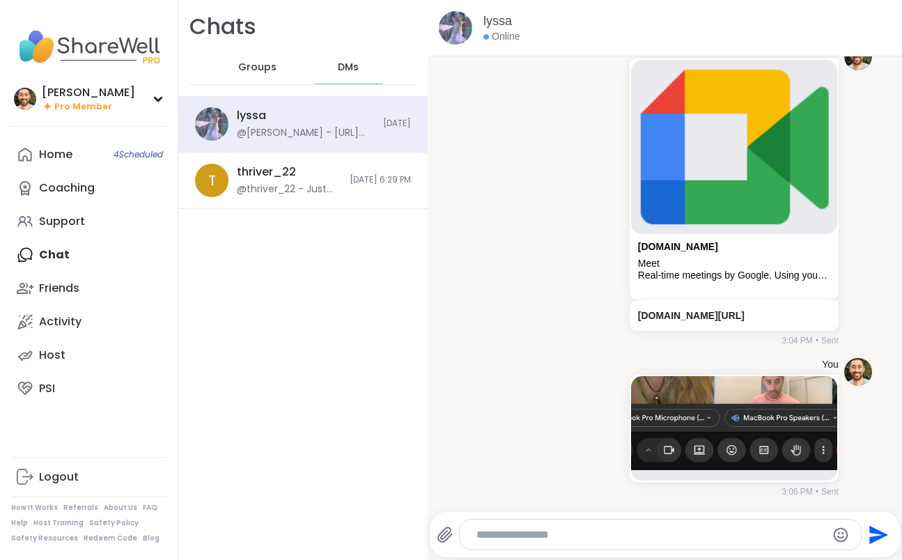
click at [687, 538] on textarea "Type your message" at bounding box center [648, 535] width 345 height 14
click at [758, 405] on img at bounding box center [734, 423] width 206 height 94
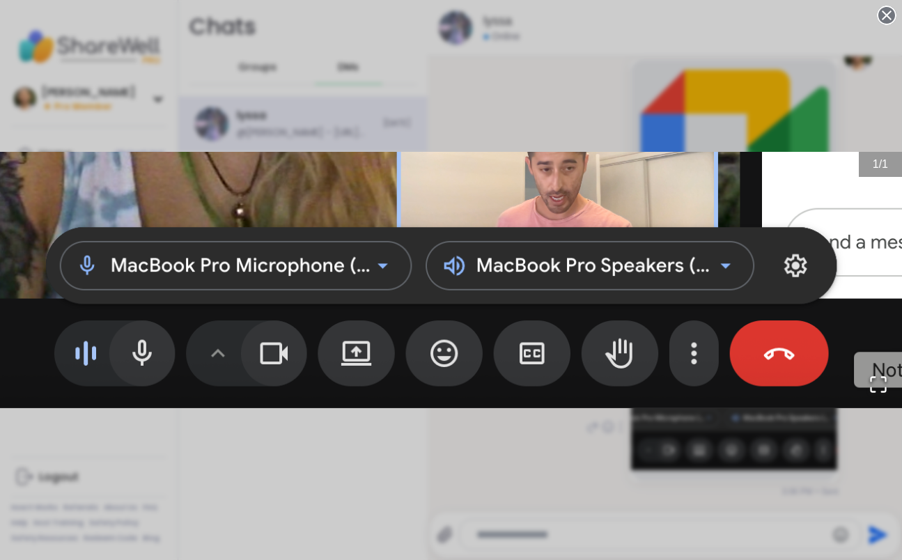
click at [667, 102] on div "1 / 1" at bounding box center [451, 280] width 902 height 560
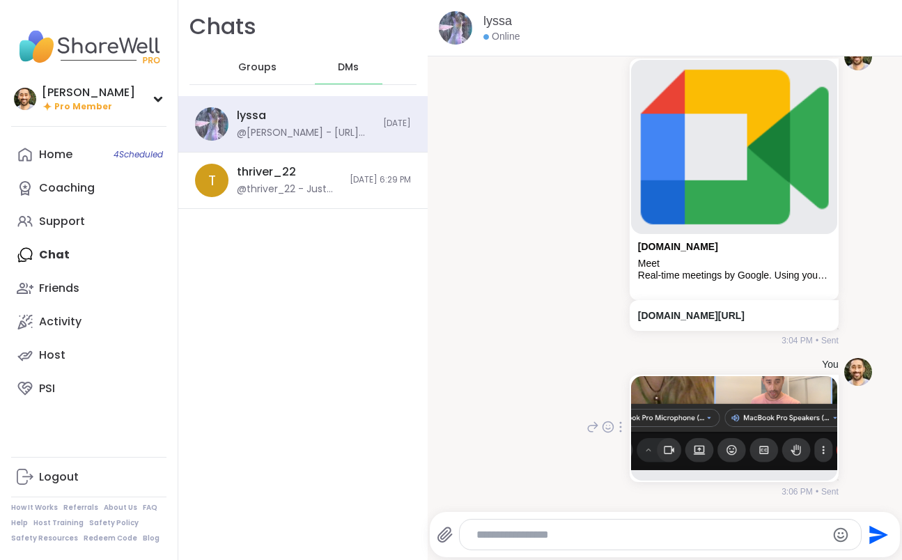
click at [444, 530] on icon at bounding box center [444, 534] width 13 height 15
click at [0, 0] on input "file" at bounding box center [0, 0] width 0 height 0
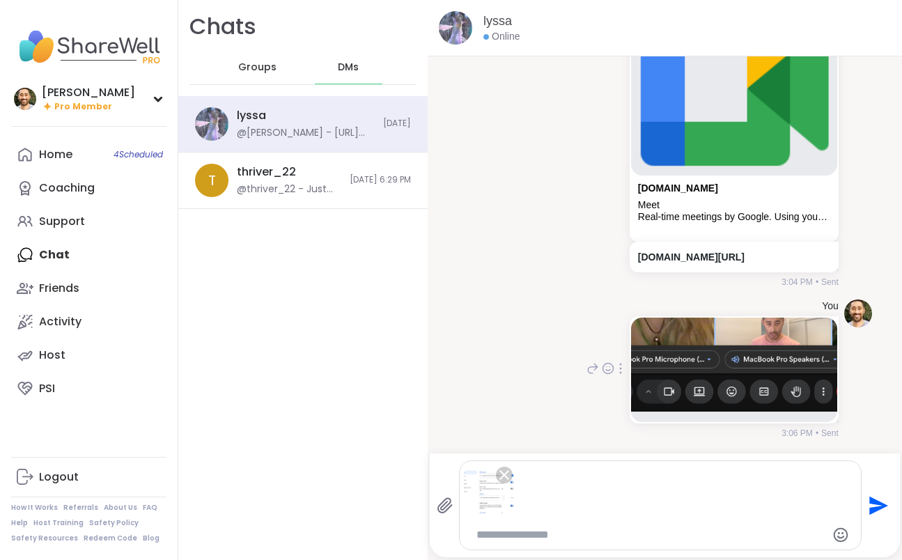
click at [866, 512] on icon "Send" at bounding box center [877, 505] width 22 height 22
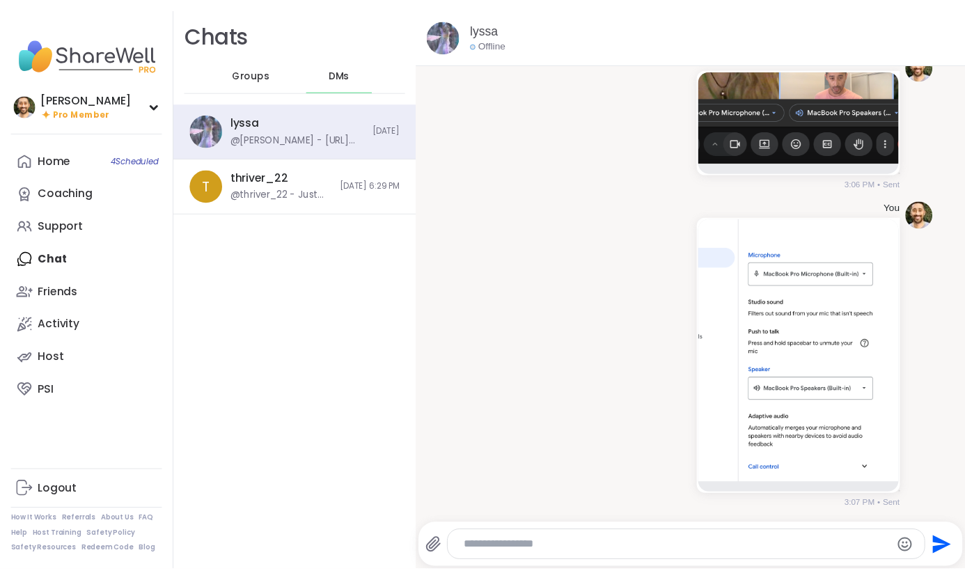
scroll to position [6643, 0]
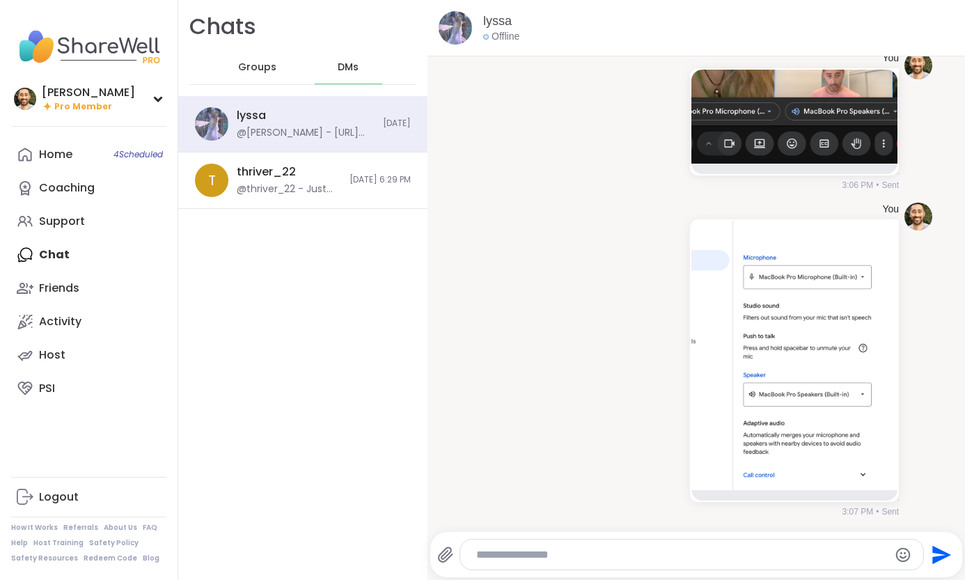
click at [441, 556] on icon at bounding box center [445, 554] width 13 height 15
click at [0, 0] on input "file" at bounding box center [0, 0] width 0 height 0
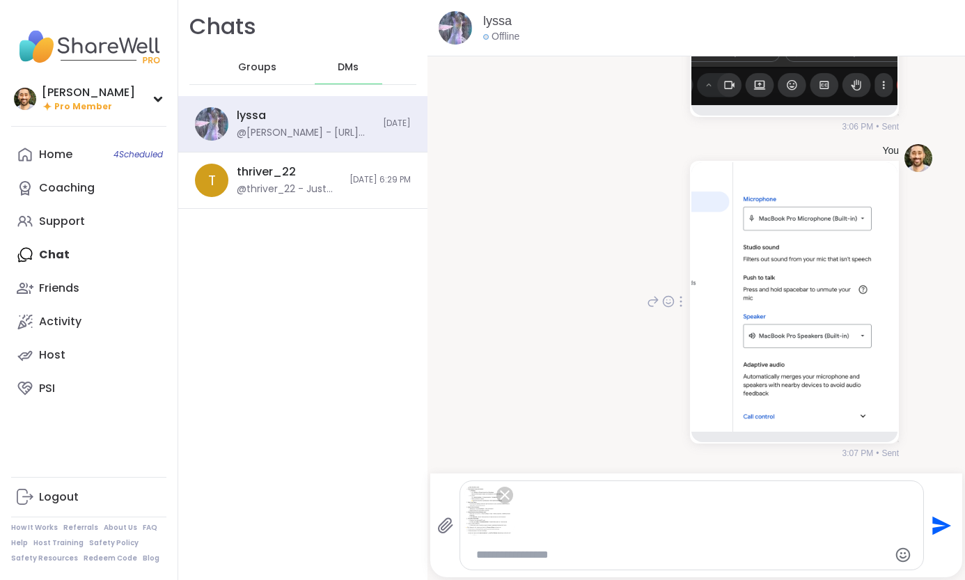
scroll to position [6701, 0]
click at [883, 526] on icon "Send" at bounding box center [941, 525] width 19 height 19
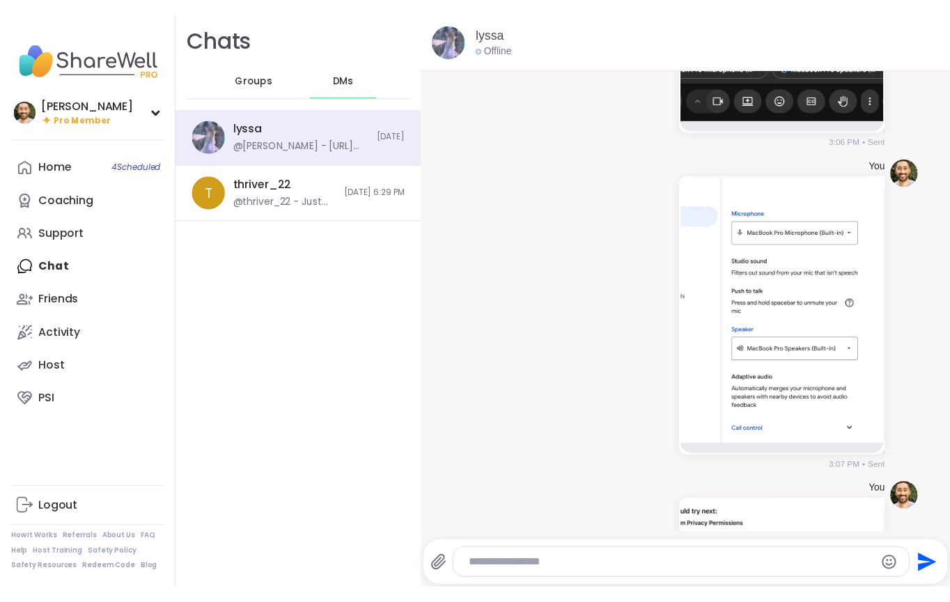
scroll to position [7020, 0]
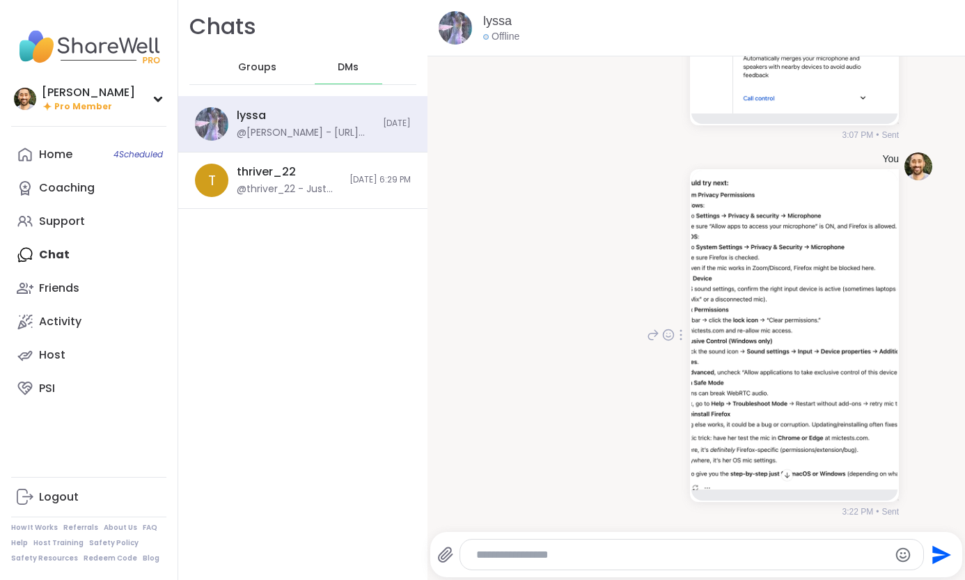
click at [717, 247] on img at bounding box center [795, 331] width 206 height 320
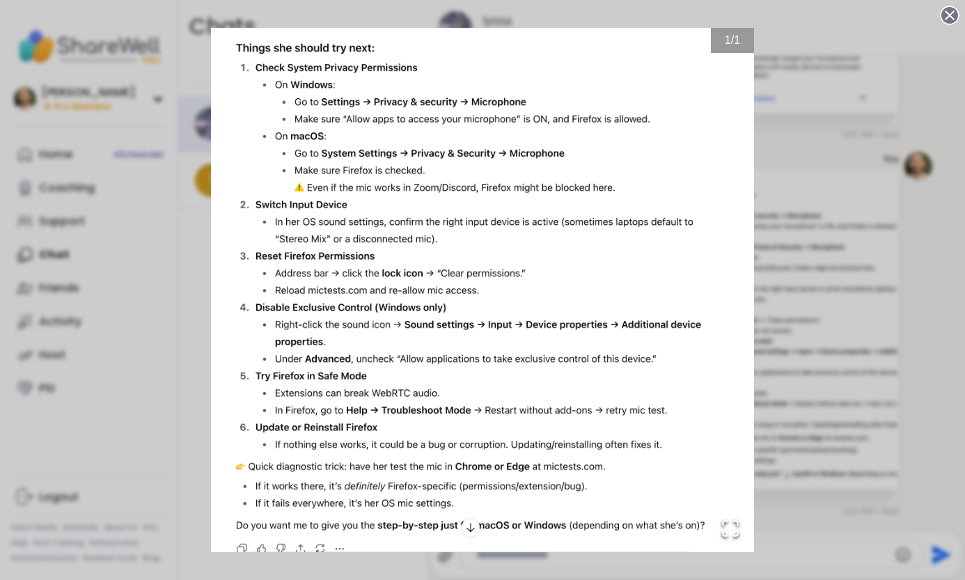
drag, startPoint x: 731, startPoint y: 58, endPoint x: 820, endPoint y: 50, distance: 88.8
click at [731, 58] on img "Go to Slide 1" at bounding box center [482, 290] width 543 height 524
click at [836, 47] on div "1 / 1" at bounding box center [482, 290] width 965 height 580
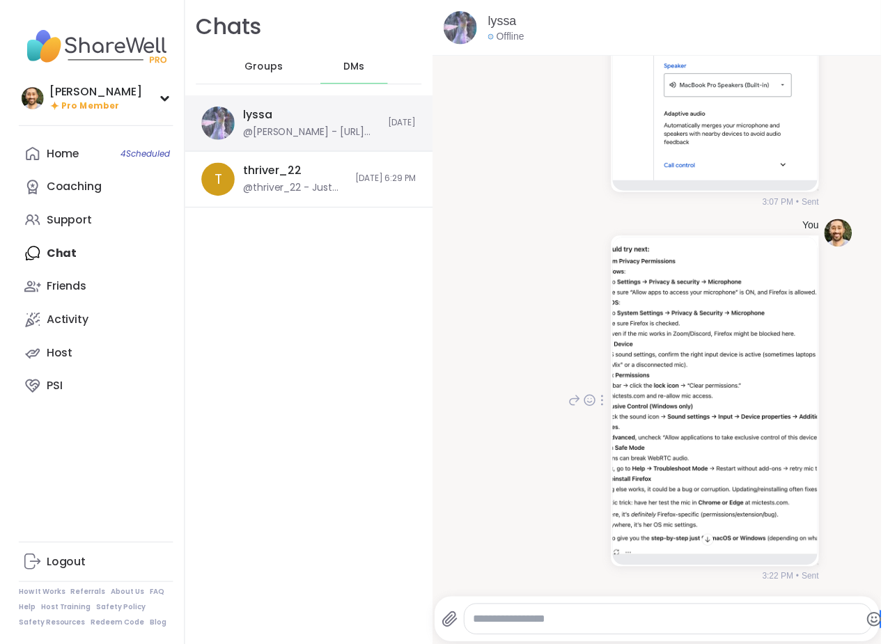
scroll to position [7230, 0]
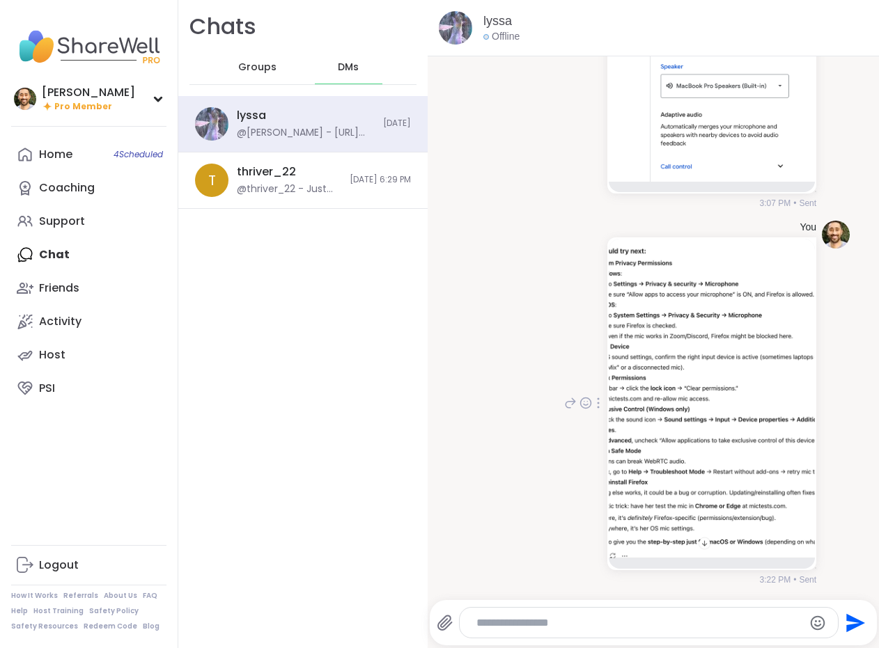
click at [261, 84] on div "Chats Groups DMs" at bounding box center [302, 48] width 249 height 96
click at [257, 70] on span "Groups" at bounding box center [257, 68] width 38 height 14
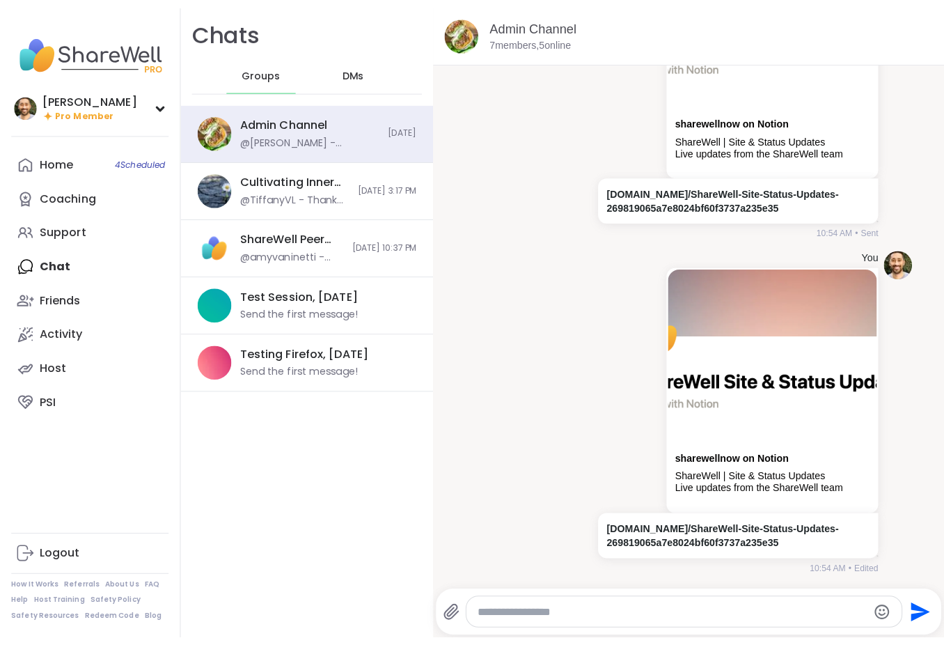
scroll to position [30308, 0]
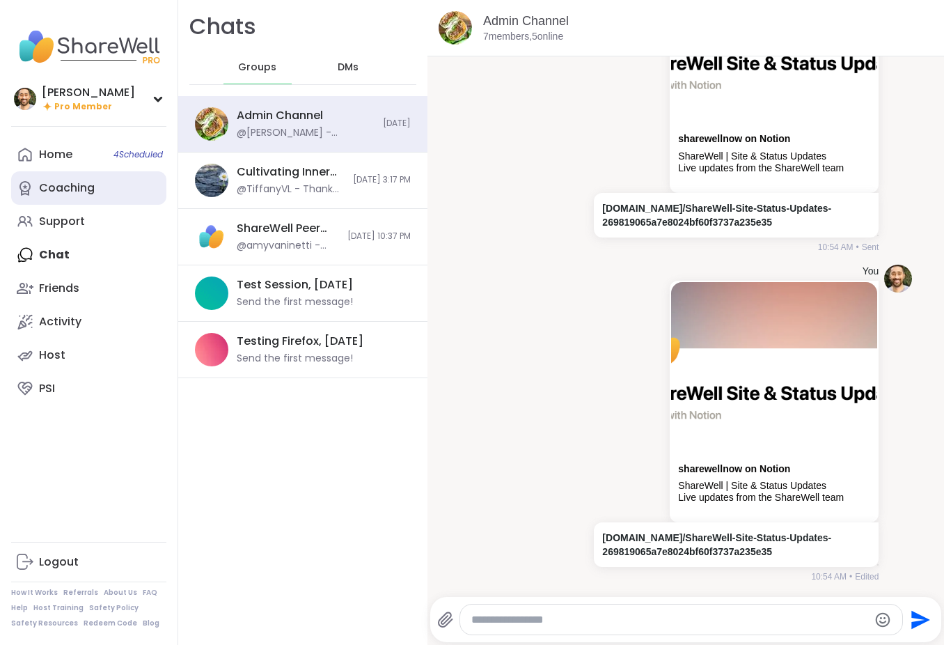
click at [94, 197] on link "Coaching" at bounding box center [88, 187] width 155 height 33
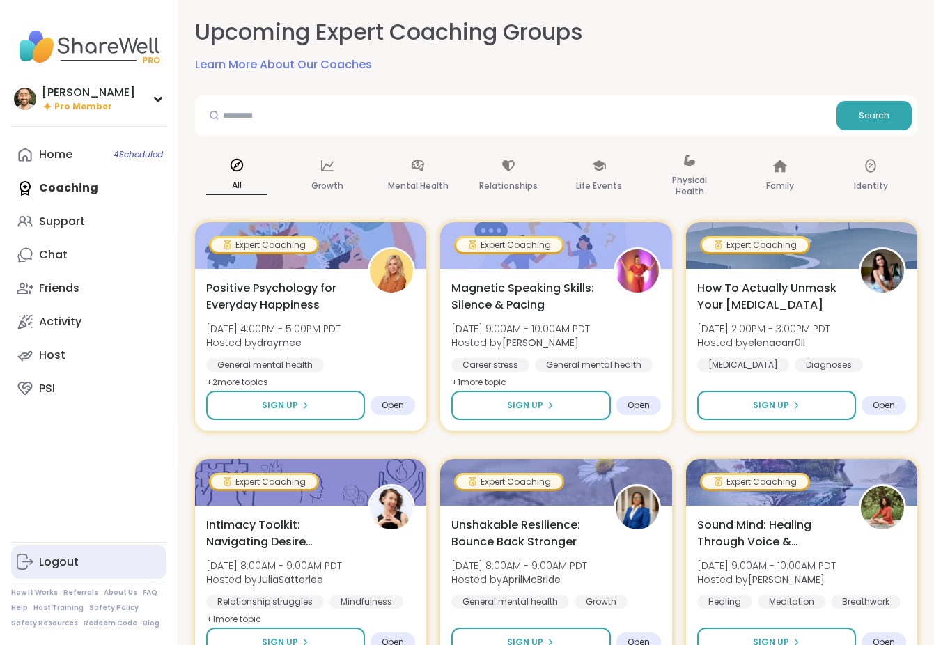
click at [84, 560] on link "Logout" at bounding box center [88, 561] width 155 height 33
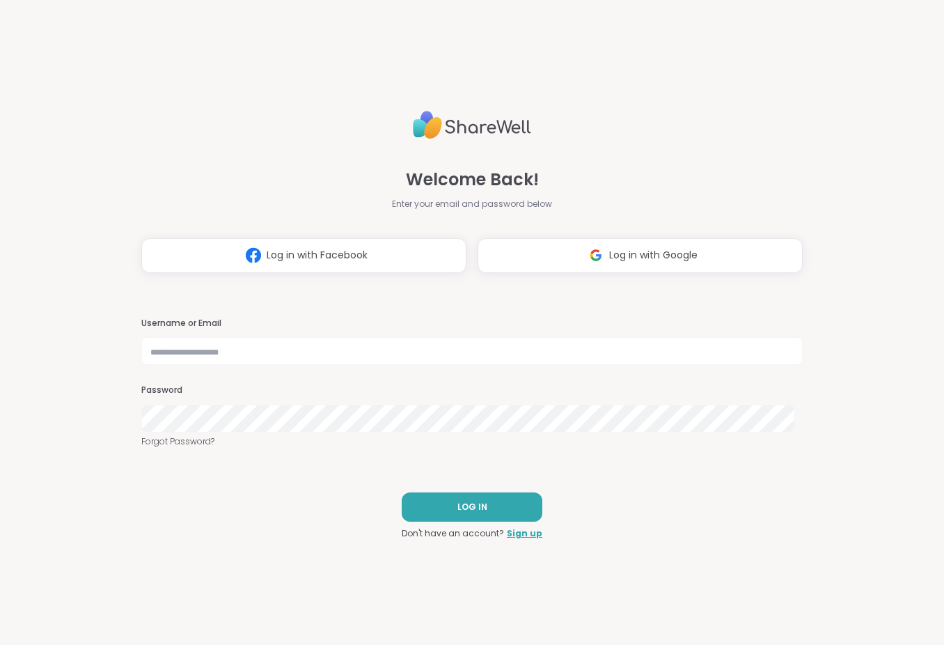
click at [466, 366] on div "Username or Email Password Forgot Password?" at bounding box center [471, 383] width 661 height 131
click at [493, 356] on input "text" at bounding box center [471, 351] width 661 height 28
type input "**********"
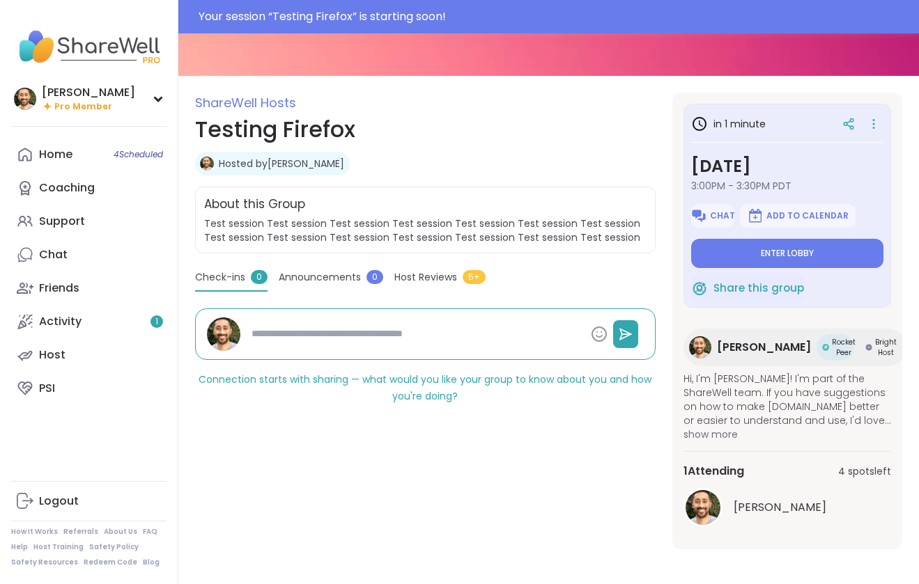
click at [885, 125] on div "in 1 minute Wednesday, Sep 10 3:00PM - 3:30PM PDT Chat Add to Calendar Enter lo…" at bounding box center [787, 206] width 208 height 204
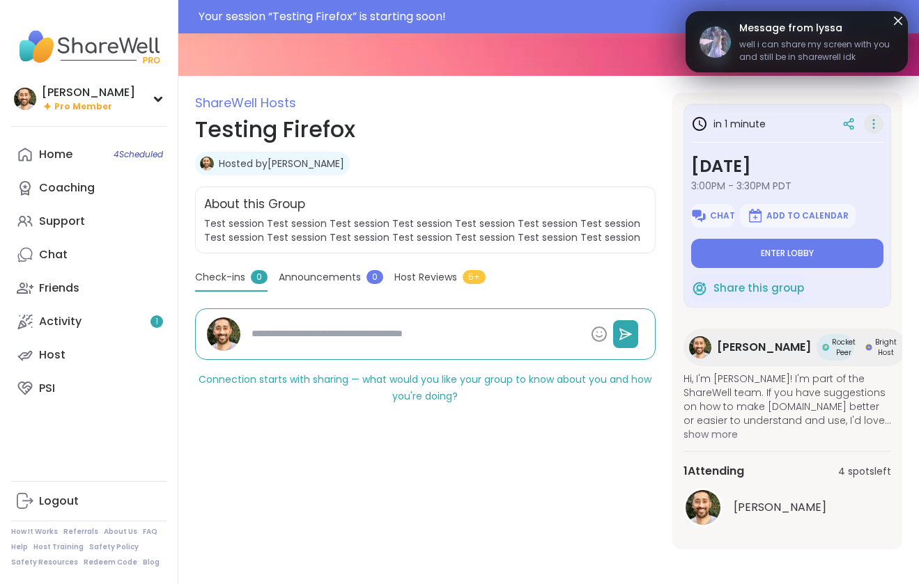
click at [868, 119] on icon at bounding box center [873, 123] width 14 height 19
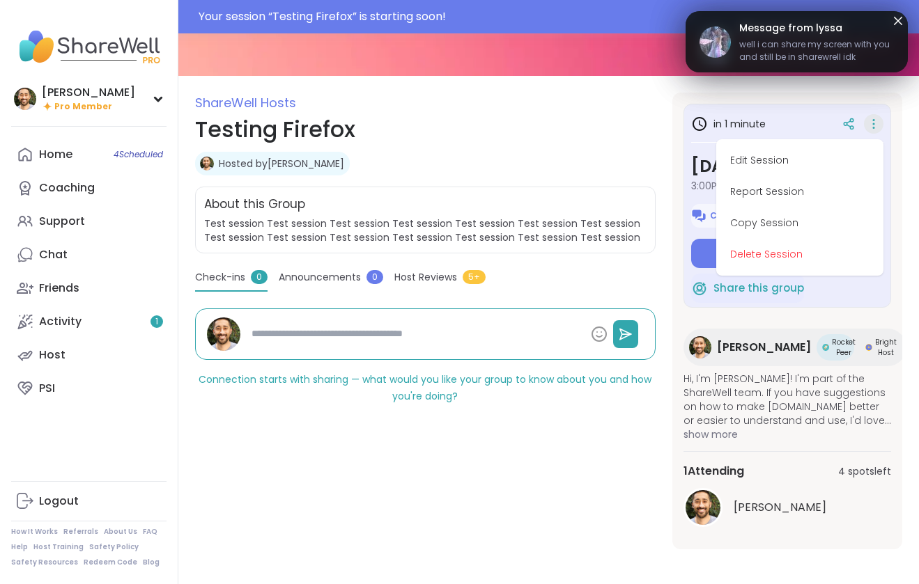
click at [794, 161] on button "Edit Session" at bounding box center [799, 160] width 156 height 31
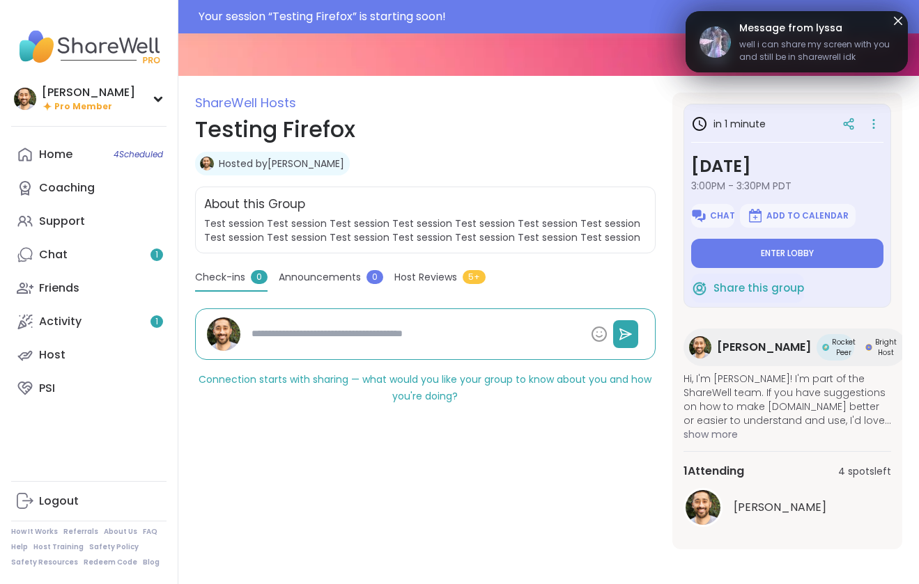
type textarea "*"
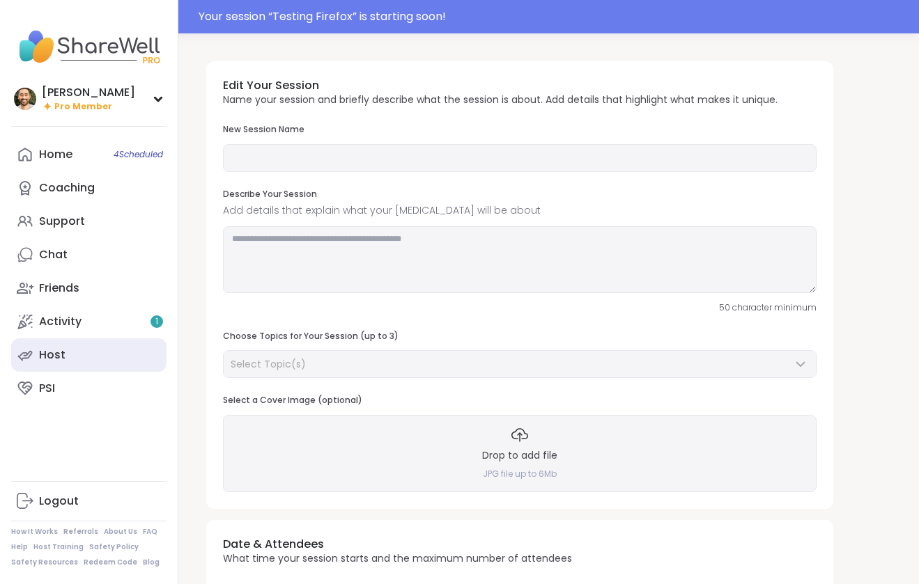
type input "**********"
type textarea "**********"
type input "*"
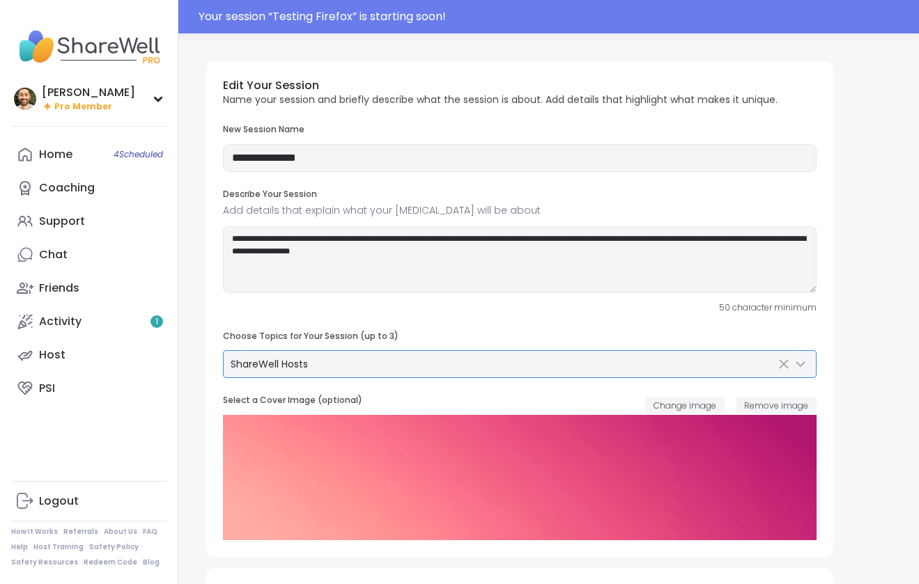
click at [370, 358] on div "ShareWell Hosts" at bounding box center [503, 364] width 545 height 14
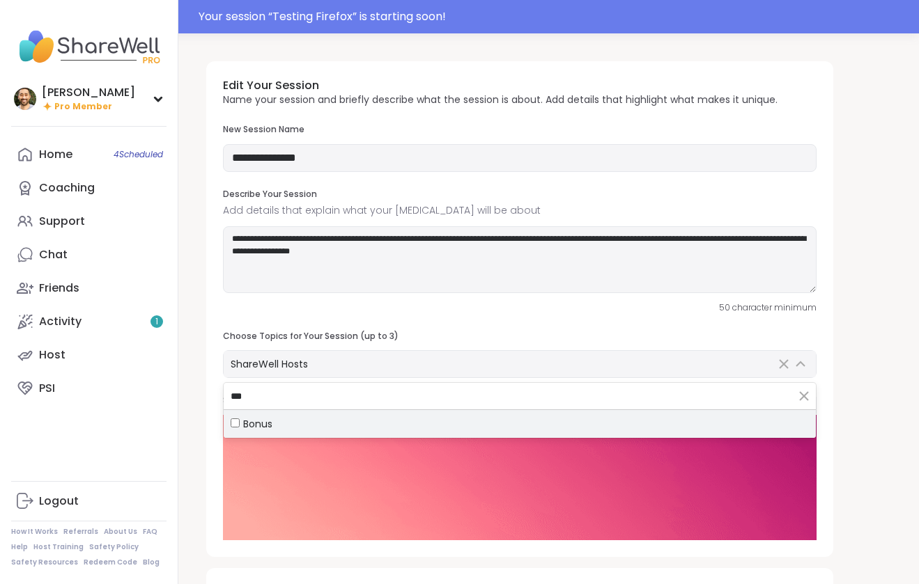
type input "***"
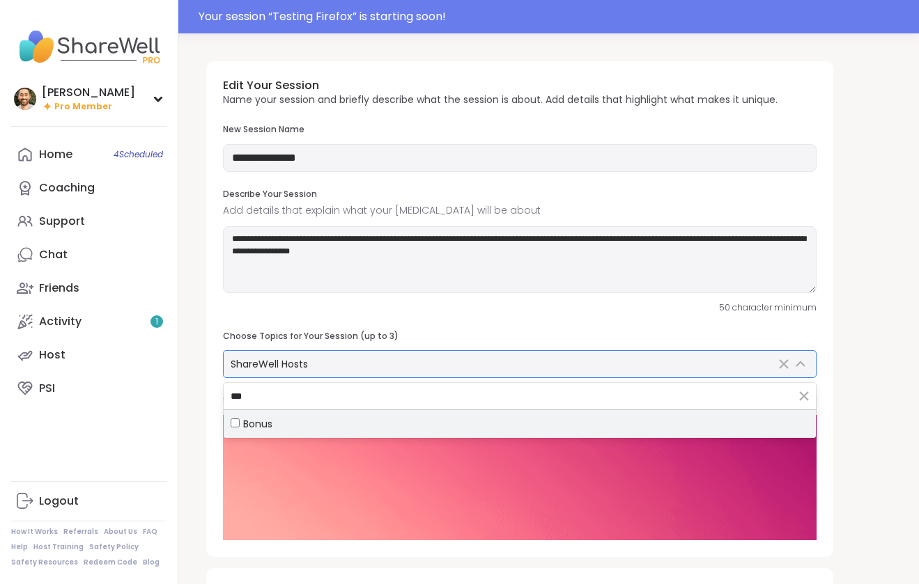
click at [244, 425] on span "Bonus" at bounding box center [257, 424] width 29 height 14
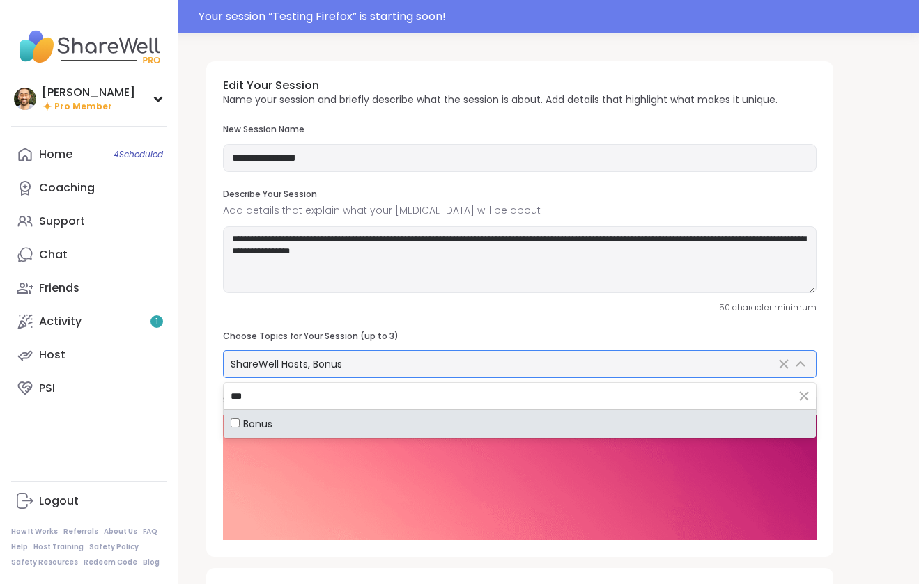
scroll to position [469, 0]
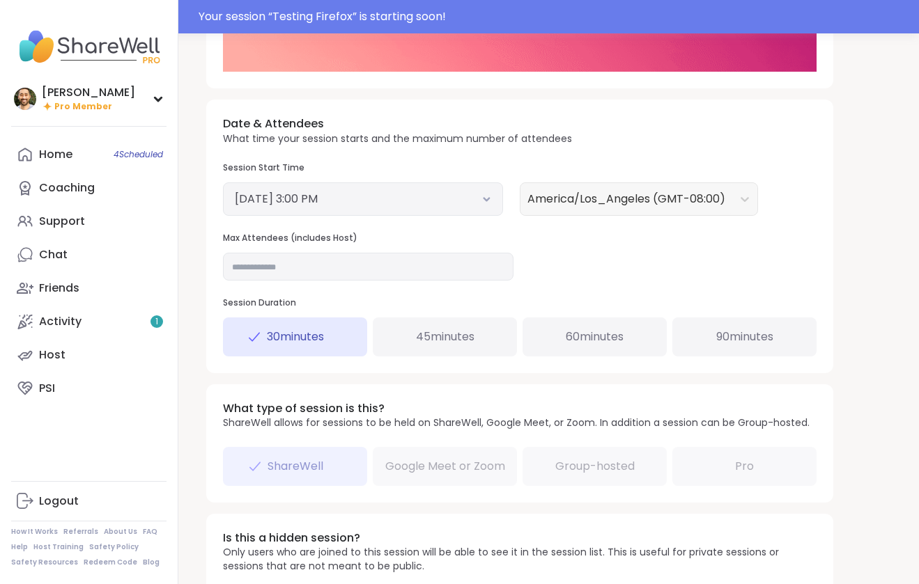
click at [809, 235] on div "Date & Attendees What time your session starts and the maximum number of attend…" at bounding box center [519, 236] width 627 height 273
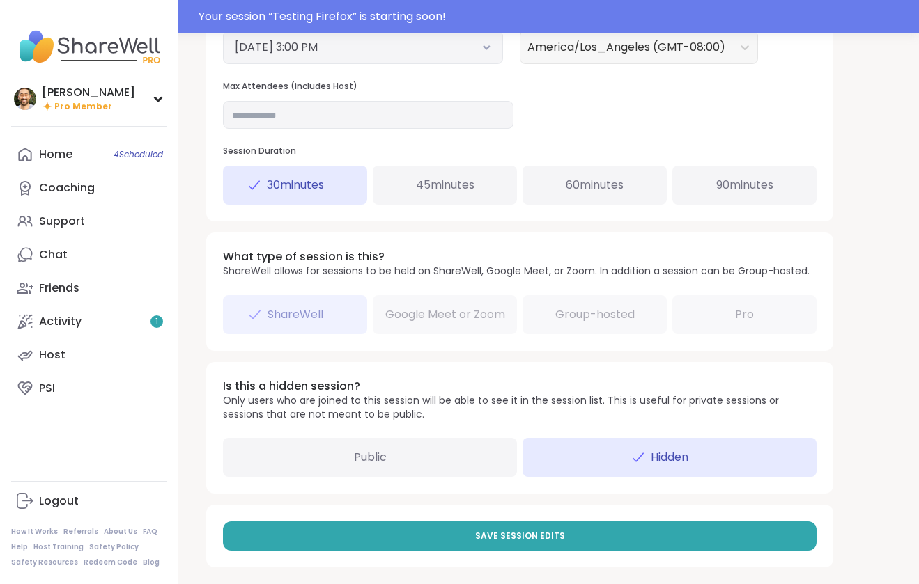
scroll to position [629, 0]
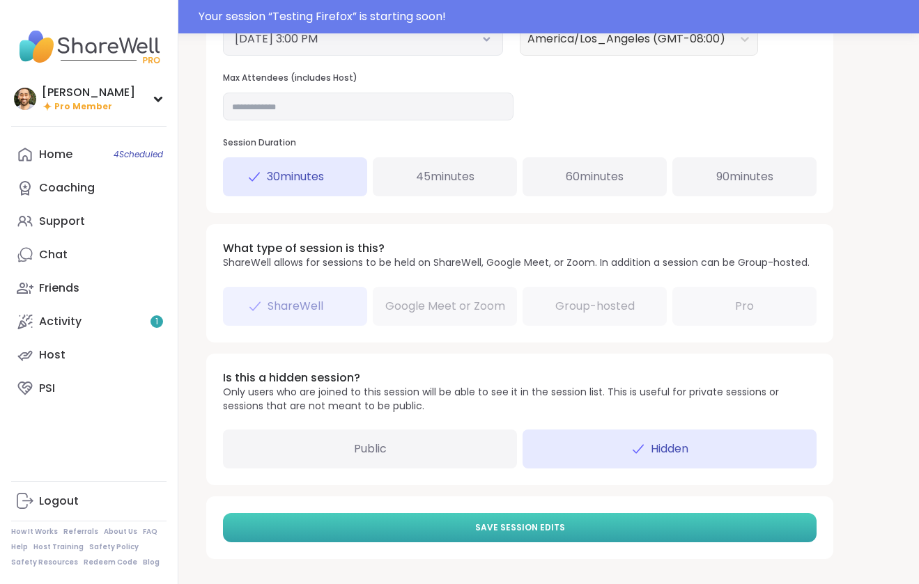
click at [662, 528] on button "Save Session Edits" at bounding box center [519, 527] width 593 height 29
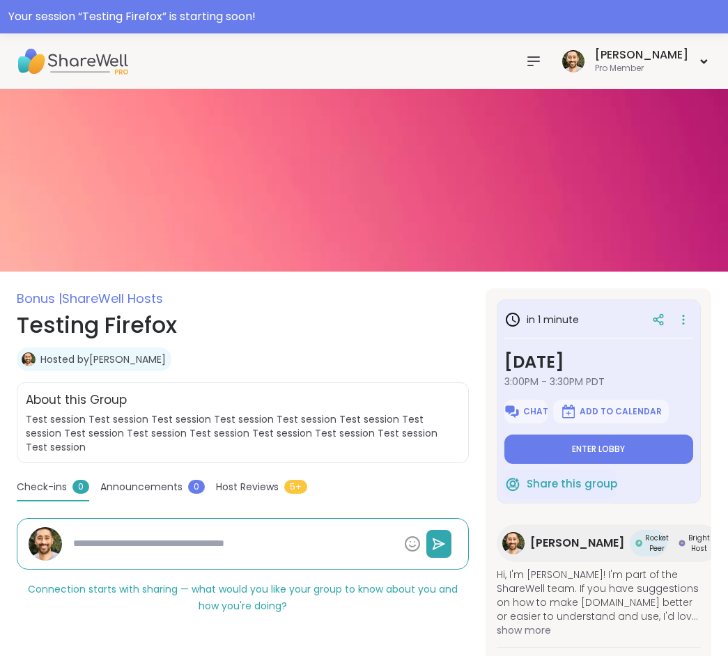
type textarea "*"
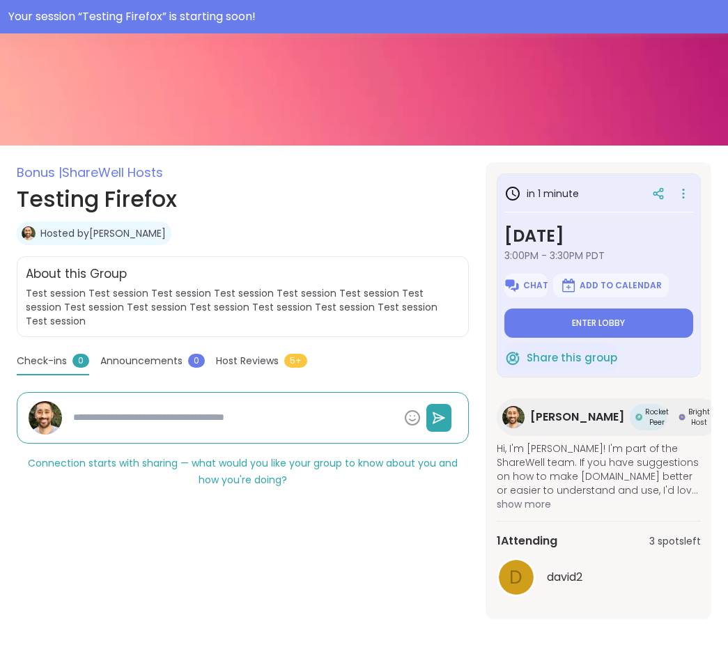
scroll to position [134, 0]
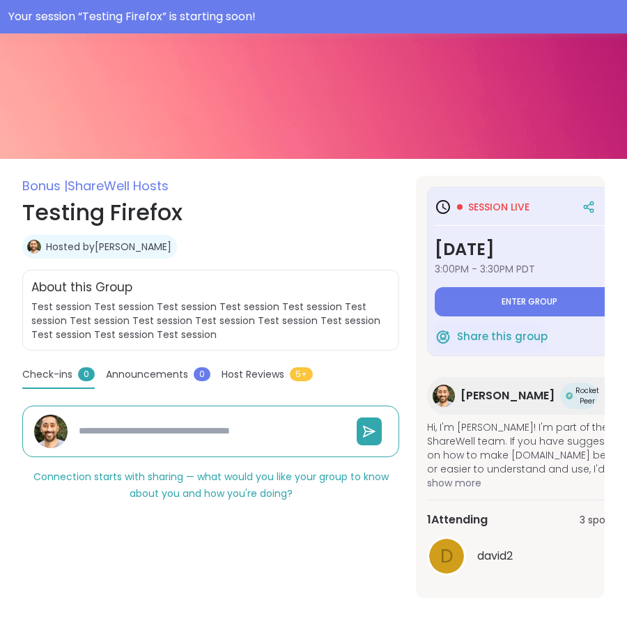
scroll to position [119, 0]
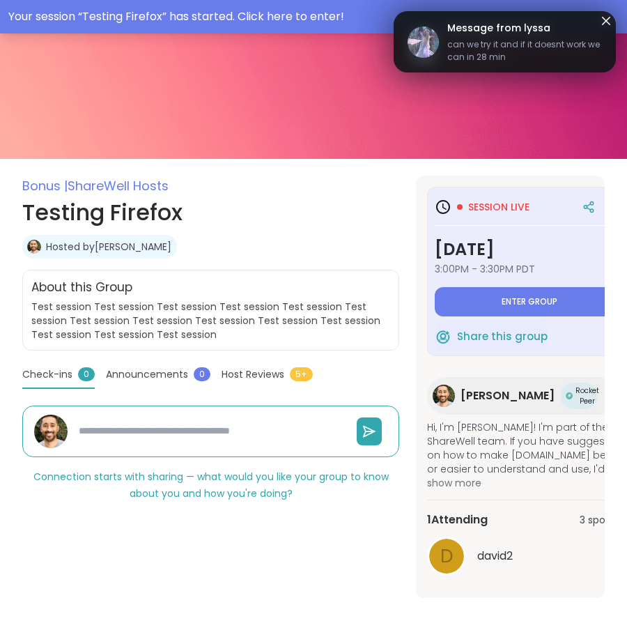
click at [600, 20] on icon at bounding box center [606, 21] width 17 height 17
type textarea "*"
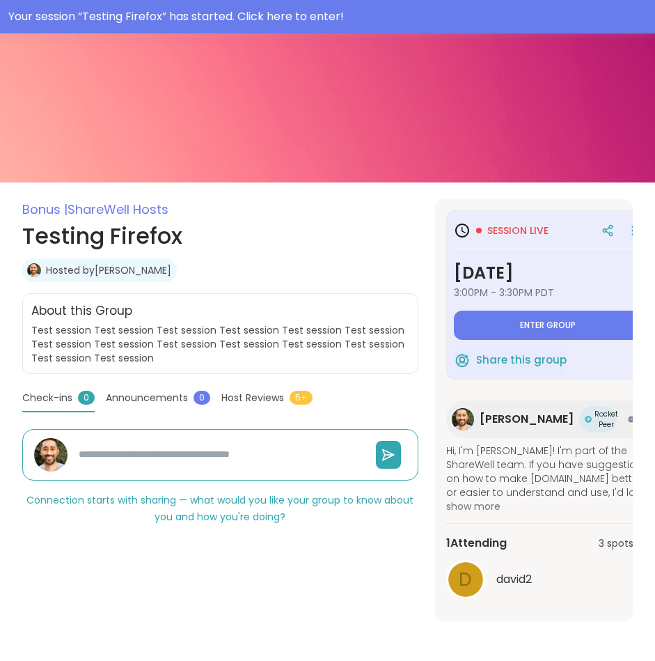
type textarea "*"
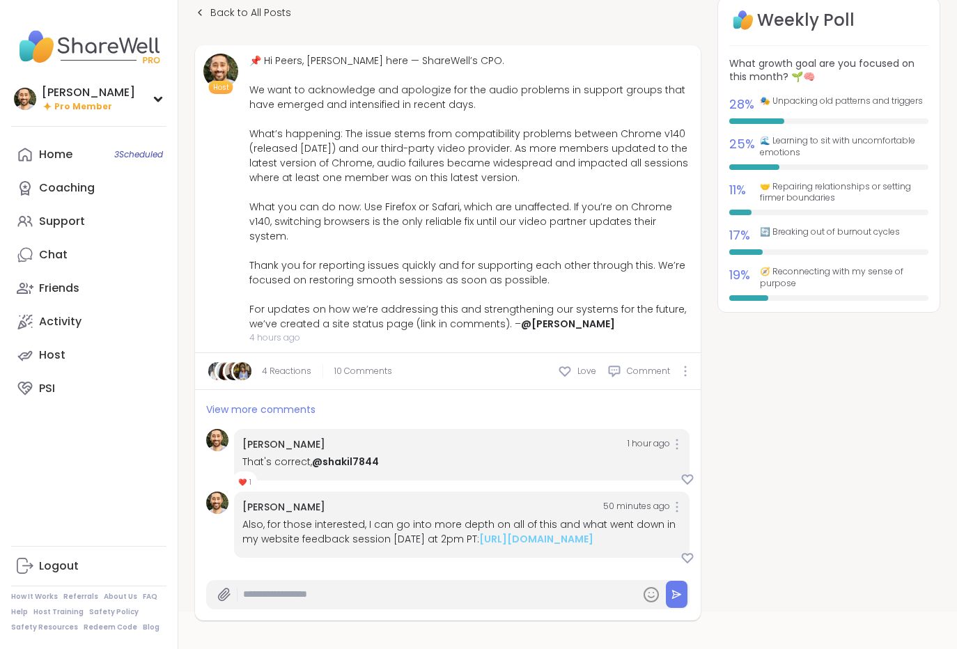
scroll to position [93, 0]
click at [81, 260] on link "Chat" at bounding box center [88, 254] width 155 height 33
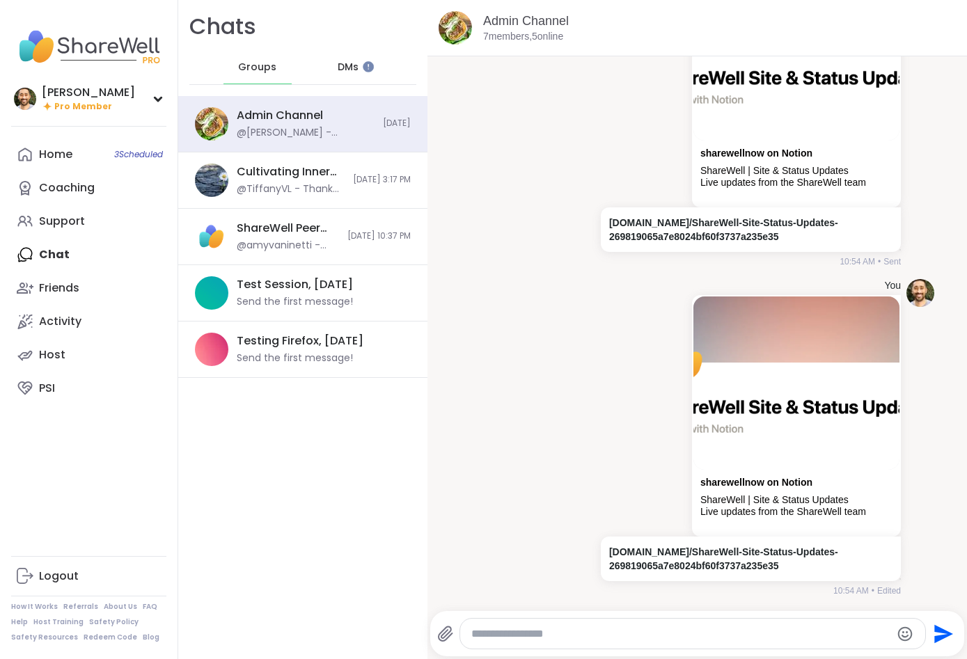
click at [319, 59] on div "DMs" at bounding box center [349, 67] width 68 height 33
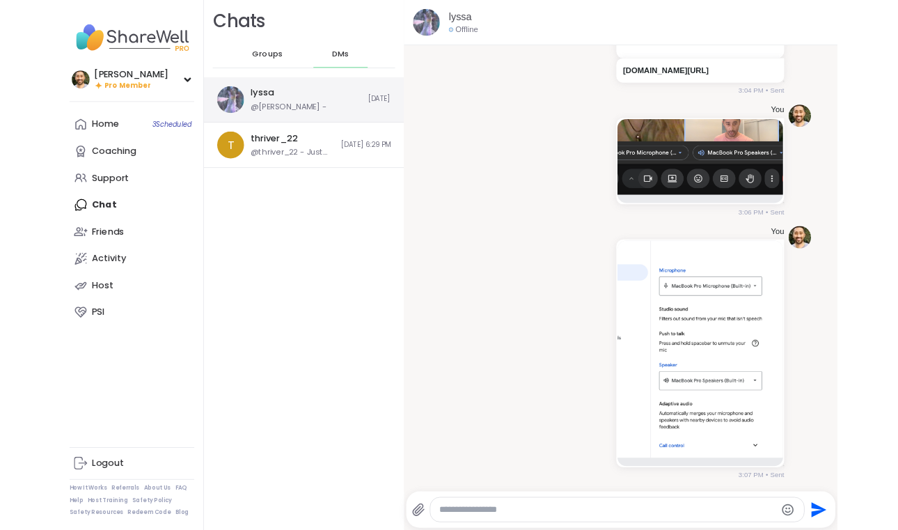
scroll to position [6564, 0]
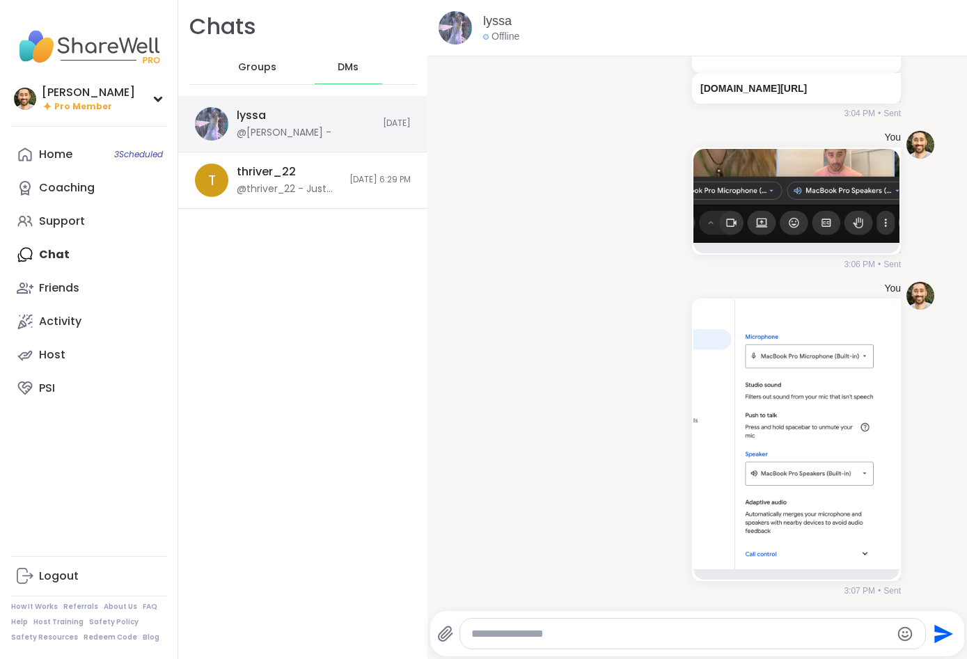
click at [311, 129] on div "lyssa @[PERSON_NAME] -" at bounding box center [306, 124] width 138 height 32
click at [448, 637] on icon at bounding box center [445, 634] width 13 height 15
click at [0, 0] on input "file" at bounding box center [0, 0] width 0 height 0
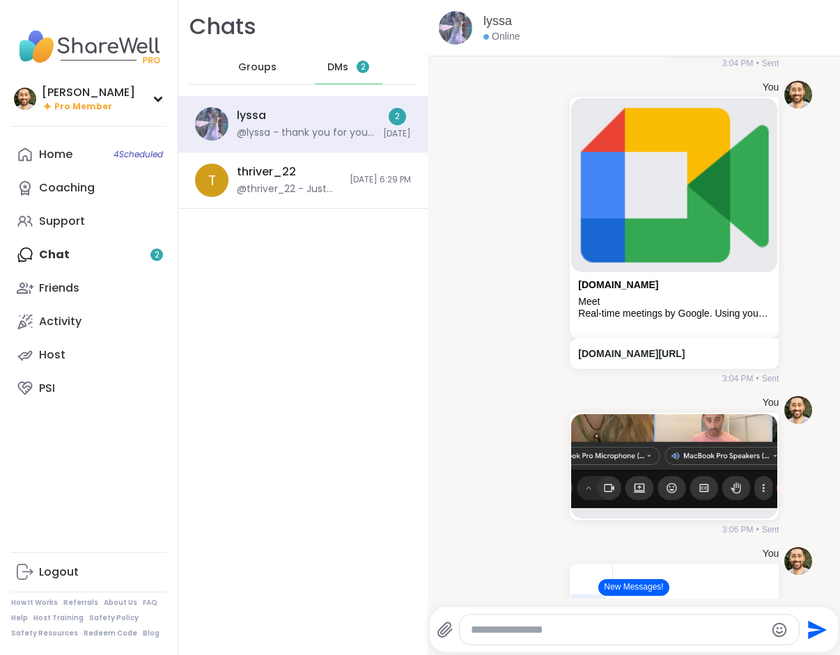
scroll to position [7417, 0]
